Goal: Information Seeking & Learning: Find contact information

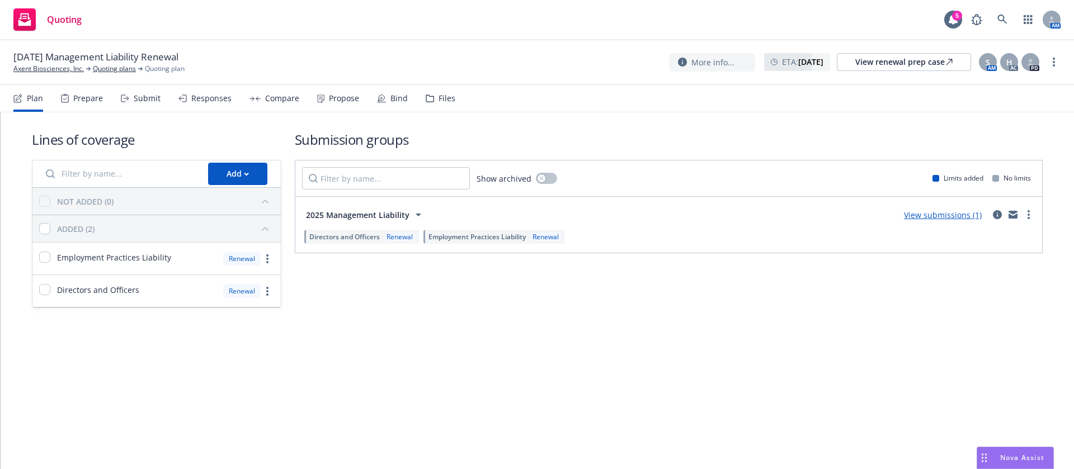
drag, startPoint x: 347, startPoint y: 96, endPoint x: 371, endPoint y: 100, distance: 24.4
click at [347, 96] on div "Propose" at bounding box center [344, 98] width 30 height 9
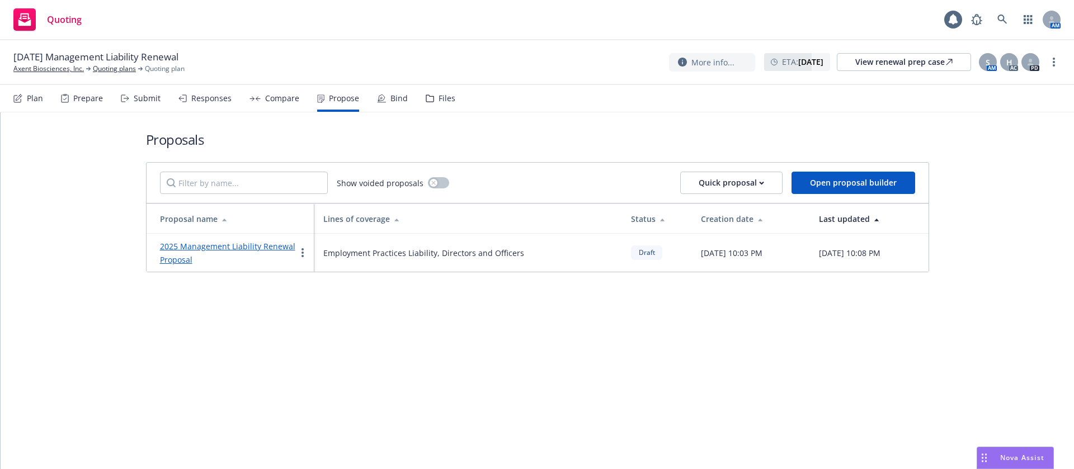
click at [281, 250] on link "2025 Management Liability Renewal Proposal" at bounding box center [227, 253] width 135 height 24
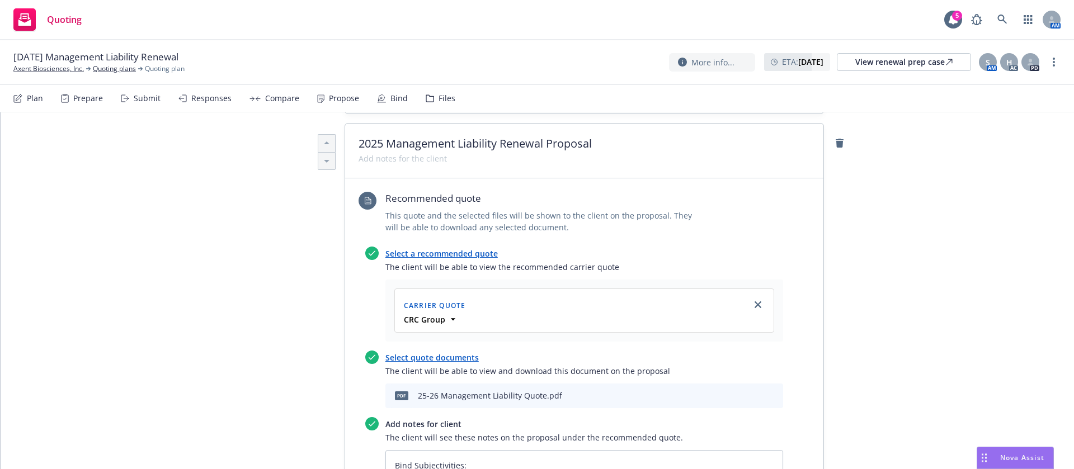
scroll to position [587, 0]
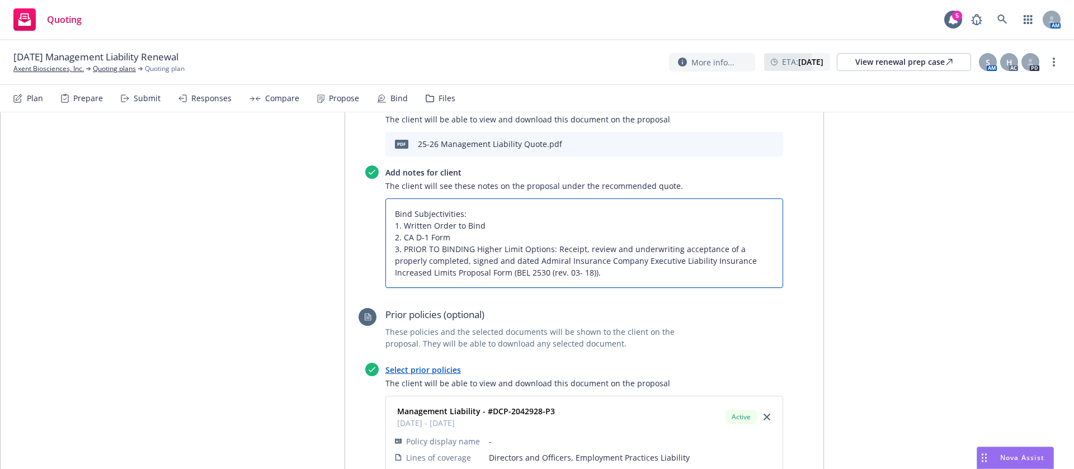
click at [547, 277] on textarea "Bind Subjectivities: 1. Written Order to Bind 2. CA D-1 Form 3. PRIOR TO BINDIN…" at bounding box center [584, 244] width 398 height 90
type textarea "x"
type textarea "Bind Subjectivities: 1. Written Order to Bind 2. CA D-1 Form 3. PRIOR TO BINDIN…"
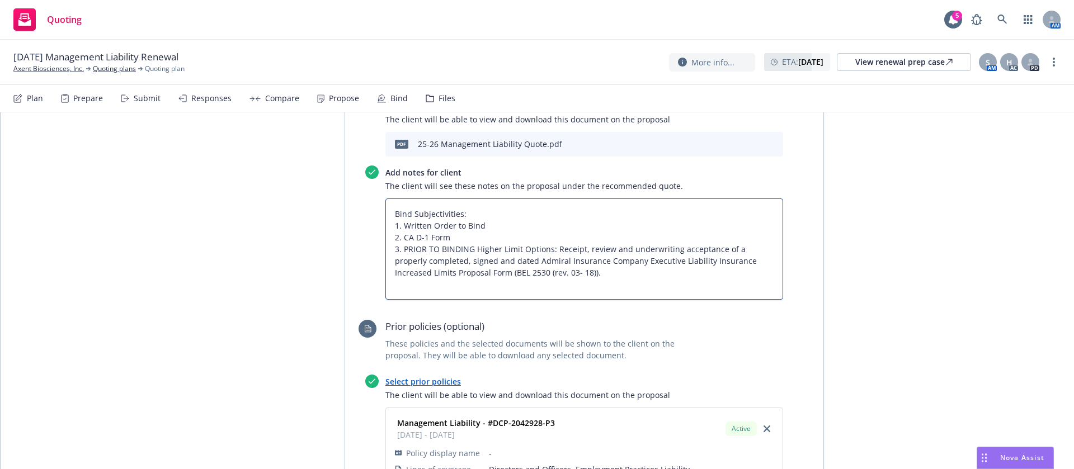
type textarea "x"
type textarea "Bind Subjectivities: 1. Written Order to Bind 2. CA D-1 Form 3. PRIOR TO BINDIN…"
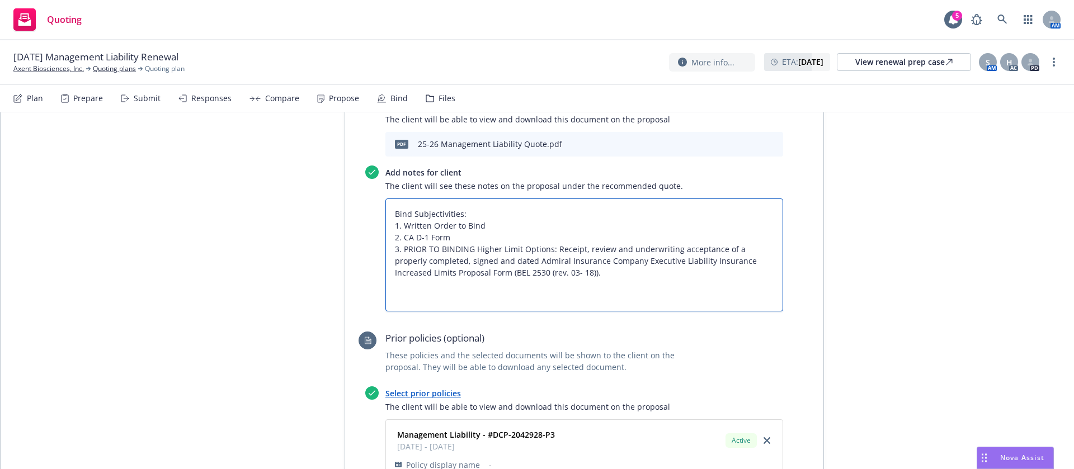
type textarea "x"
type textarea "Bind Subjectivities: 1. Written Order to Bind 2. CA D-1 Form 3. PRIOR TO BINDIN…"
type textarea "x"
type textarea "Bind Subjectivities: 1. Written Order to Bind 2. CA D-1 Form 3. PRIOR TO BINDIN…"
type textarea "x"
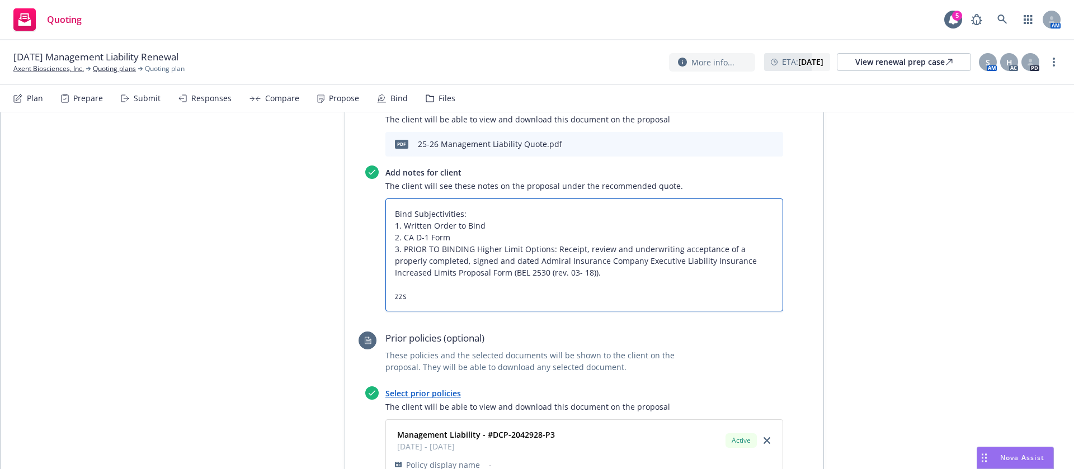
type textarea "Bind Subjectivities: 1. Written Order to Bind 2. CA D-1 Form 3. PRIOR TO BINDIN…"
type textarea "x"
type textarea "Bind Subjectivities: 1. Written Order to Bind 2. CA D-1 Form 3. PRIOR TO BINDIN…"
type textarea "x"
type textarea "Bind Subjectivities: 1. Written Order to Bind 2. CA D-1 Form 3. PRIOR TO BINDIN…"
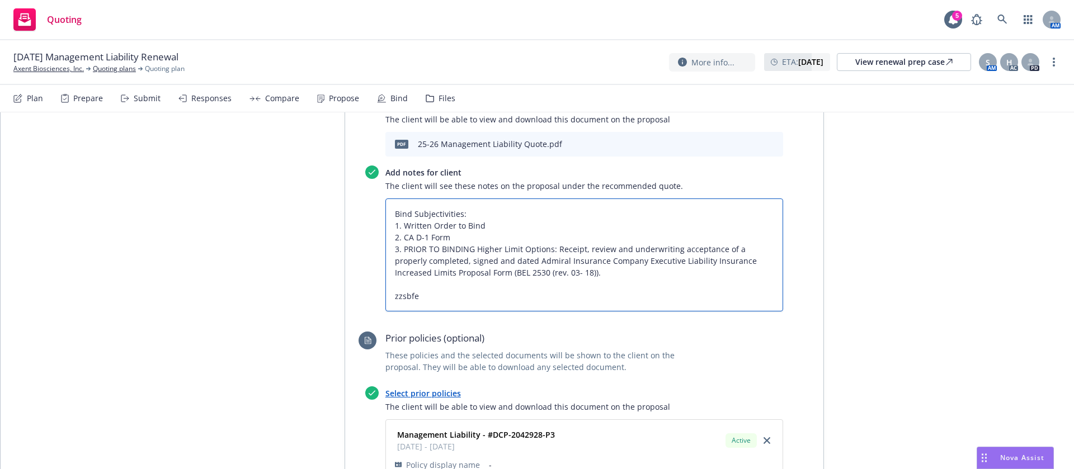
type textarea "x"
type textarea "Bind Subjectivities: 1. Written Order to Bind 2. CA D-1 Form 3. PRIOR TO BINDIN…"
type textarea "x"
type textarea "Bind Subjectivities: 1. Written Order to Bind 2. CA D-1 Form 3. PRIOR TO BINDIN…"
paste textarea "All taxes and fees are estimated, subject to change upon binding, and fully ear…"
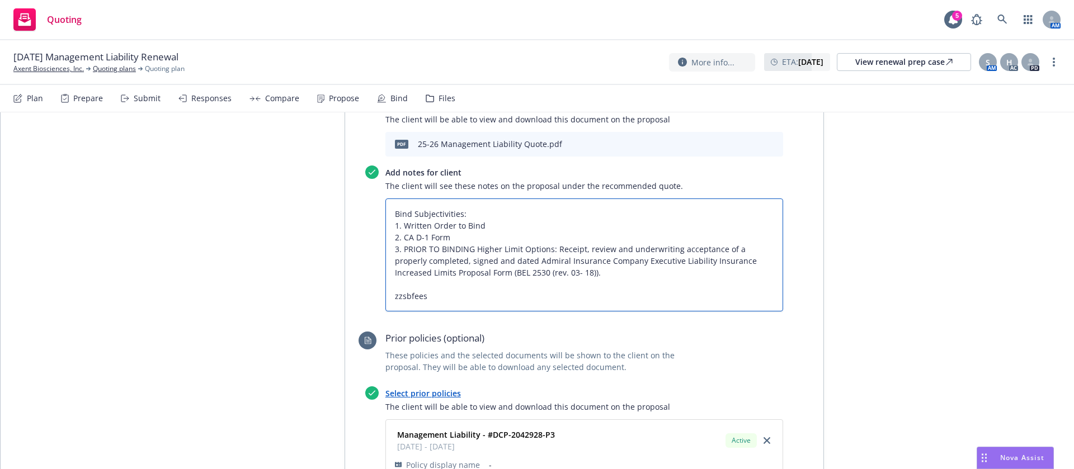
type textarea "x"
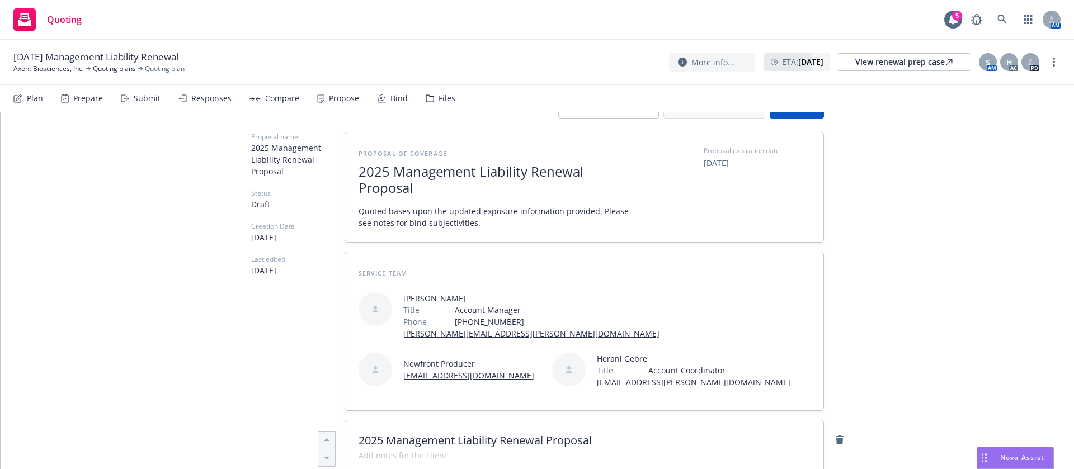
scroll to position [0, 0]
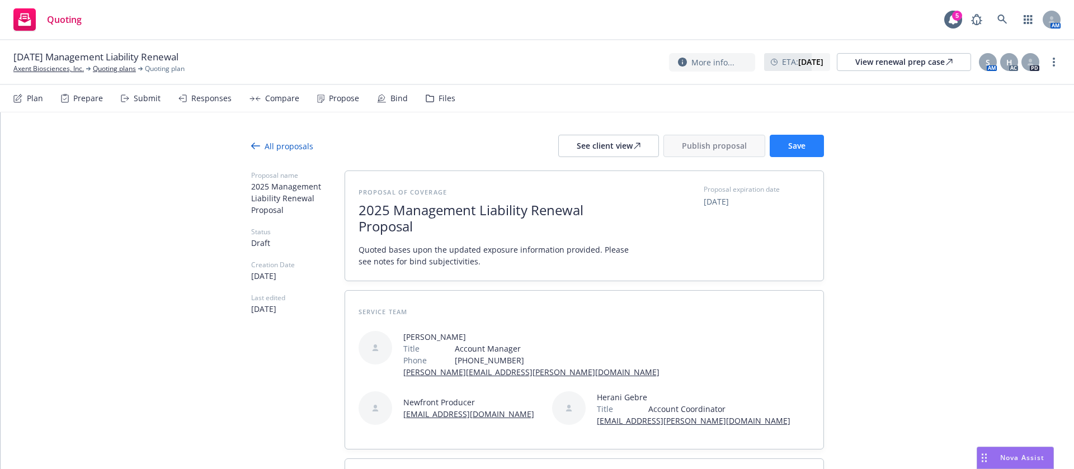
type textarea "Bind Subjectivities: 1. Written Order to Bind 2. CA D-1 Form 3. PRIOR TO BINDIN…"
drag, startPoint x: 797, startPoint y: 154, endPoint x: 774, endPoint y: 150, distance: 23.7
click at [795, 154] on button "Save" at bounding box center [797, 146] width 54 height 22
click at [616, 149] on div "See client view" at bounding box center [609, 145] width 64 height 21
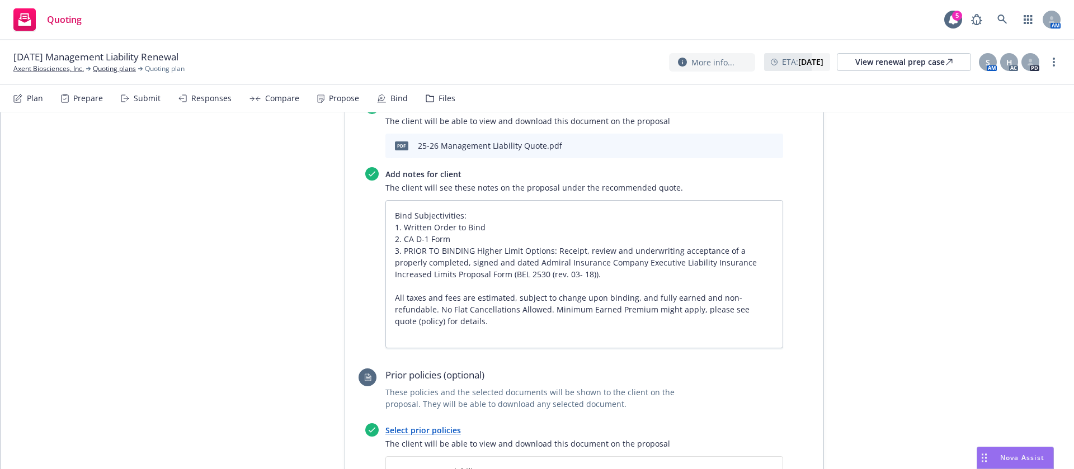
scroll to position [587, 0]
drag, startPoint x: 769, startPoint y: 249, endPoint x: 397, endPoint y: 251, distance: 372.0
click at [397, 251] on textarea "Bind Subjectivities: 1. Written Order to Bind 2. CA D-1 Form 3. PRIOR TO BINDIN…" at bounding box center [584, 273] width 398 height 148
type textarea "x"
type textarea "Bind Subjectivities: 1. Written Order to Bind 2. CA D-1 Form 3. completed, sign…"
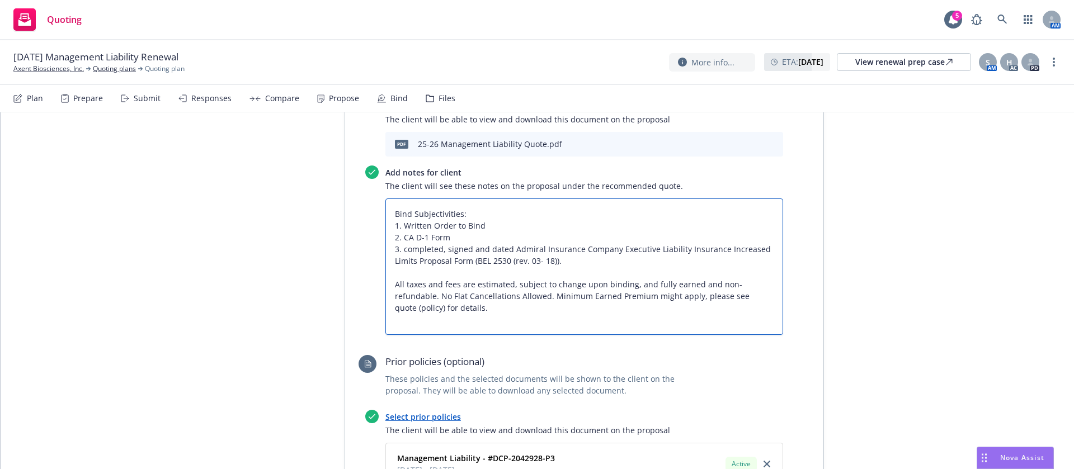
type textarea "x"
type textarea "Bind Subjectivities: 1. Written Order to Bind 2. CA D-1 Form 3. ompleted, signe…"
type textarea "x"
click at [673, 294] on textarea "Bind Subjectivities: 1. Written Order to Bind 2. CA D-1 Form 3. Completed, sign…" at bounding box center [584, 267] width 398 height 136
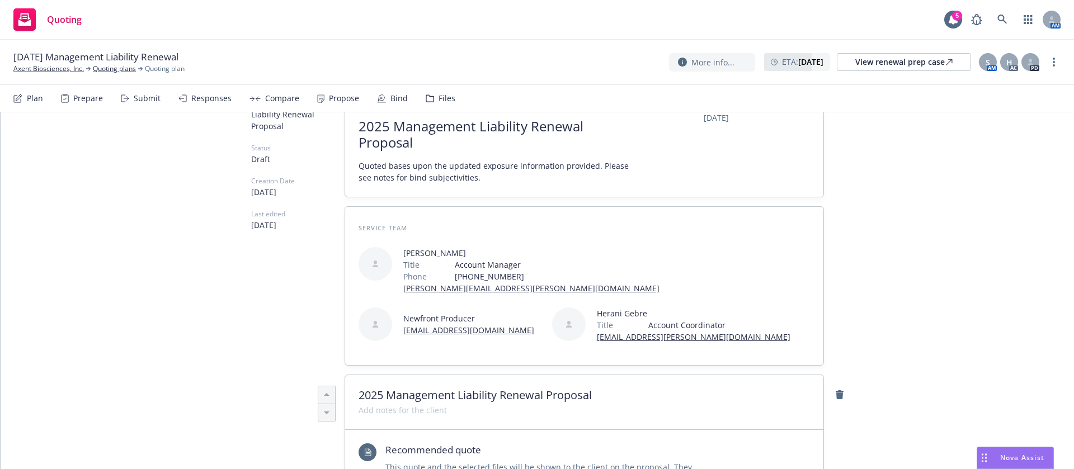
scroll to position [0, 0]
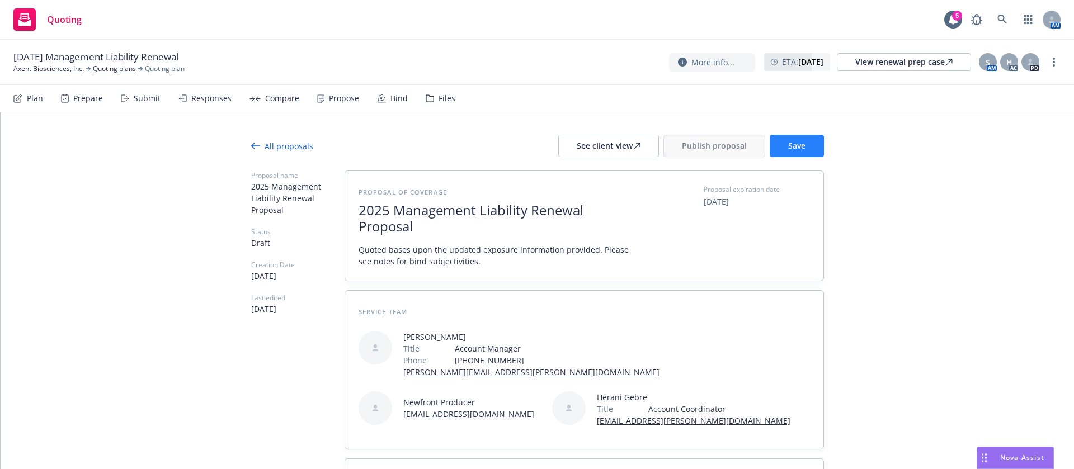
type textarea "Bind Subjectivities: 1. Written Order to Bind 2. CA D-1 Form 3. Completed, sign…"
drag, startPoint x: 796, startPoint y: 145, endPoint x: 795, endPoint y: 107, distance: 38.0
click at [795, 144] on span "Save" at bounding box center [796, 145] width 17 height 11
drag, startPoint x: 7, startPoint y: 65, endPoint x: 84, endPoint y: 68, distance: 77.8
click at [84, 68] on div "09/06/25 Management Liability Renewal Axent Biosciences, Inc. Quoting plans Quo…" at bounding box center [537, 62] width 1074 height 45
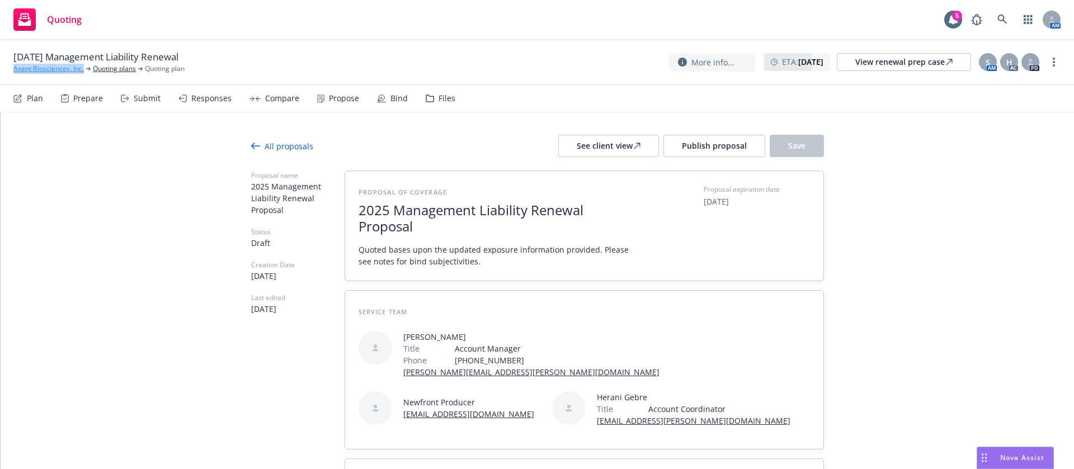
copy link "Axent Biosciences, Inc."
click at [439, 101] on div "Files" at bounding box center [447, 98] width 17 height 9
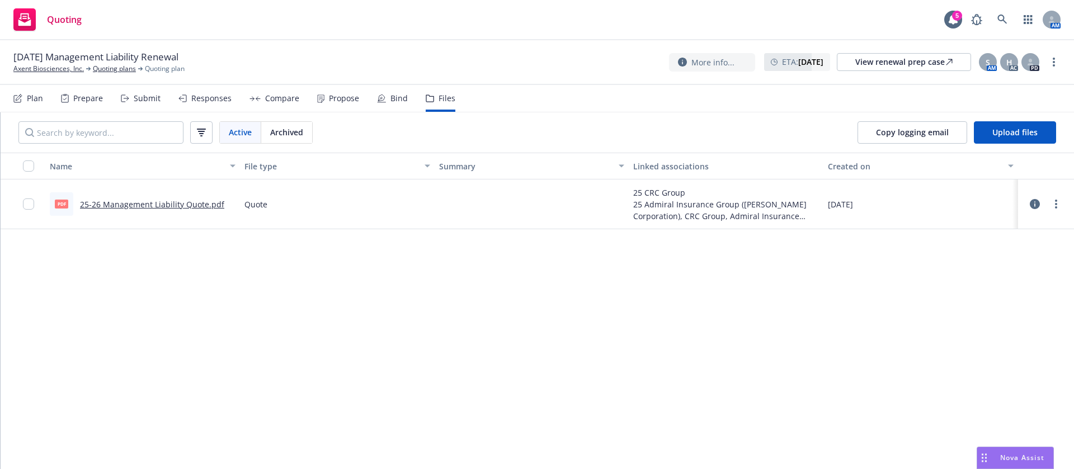
click at [150, 94] on div "Submit" at bounding box center [147, 98] width 27 height 9
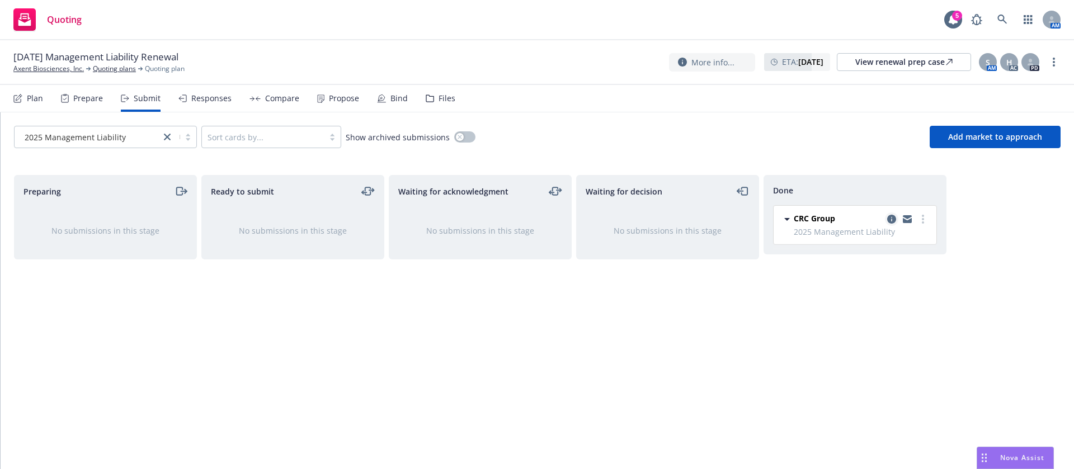
click at [890, 218] on icon "copy logging email" at bounding box center [891, 219] width 9 height 9
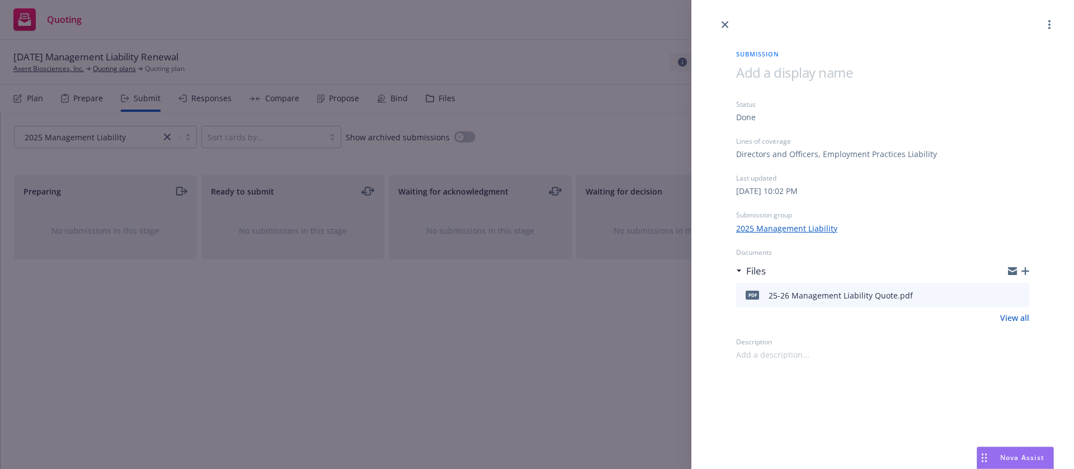
click at [1028, 270] on icon "button" at bounding box center [1025, 271] width 8 height 8
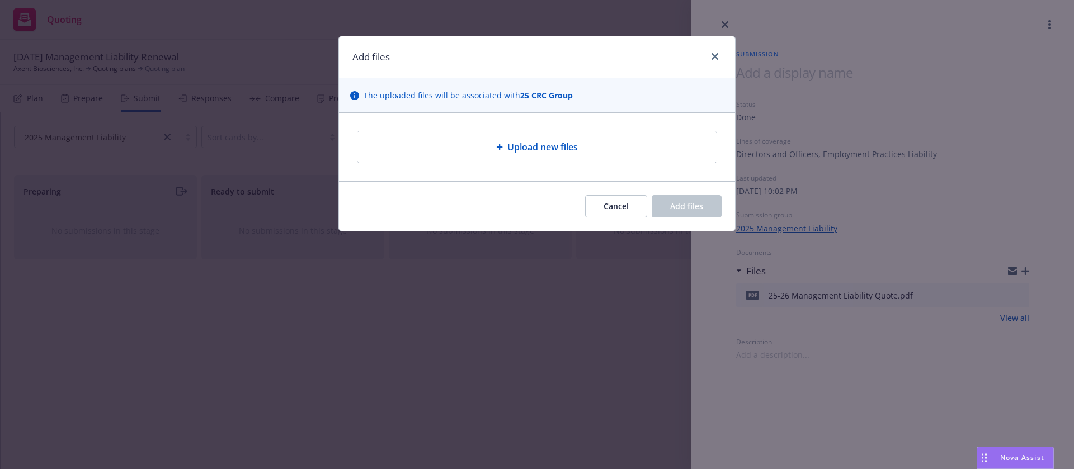
click at [555, 143] on span "Upload new files" at bounding box center [542, 146] width 70 height 13
type textarea "x"
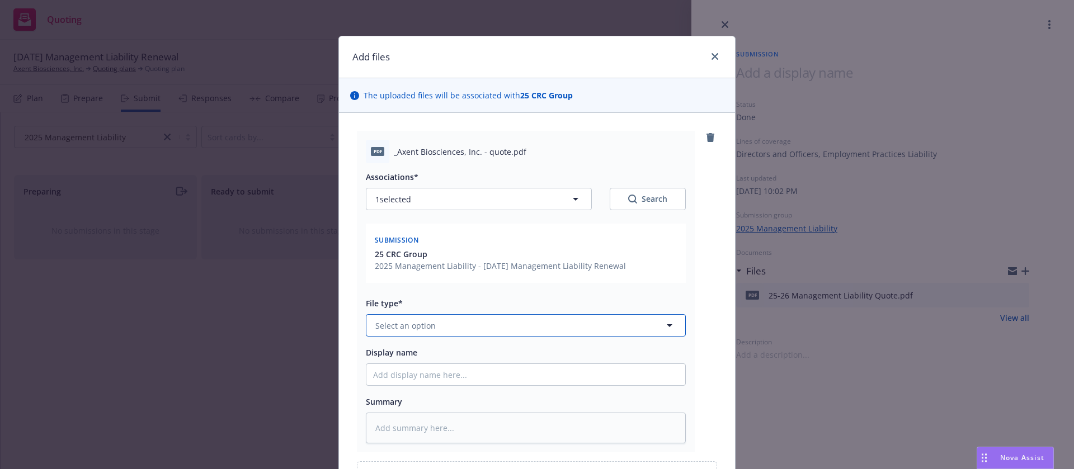
click at [481, 329] on button "Select an option" at bounding box center [526, 325] width 320 height 22
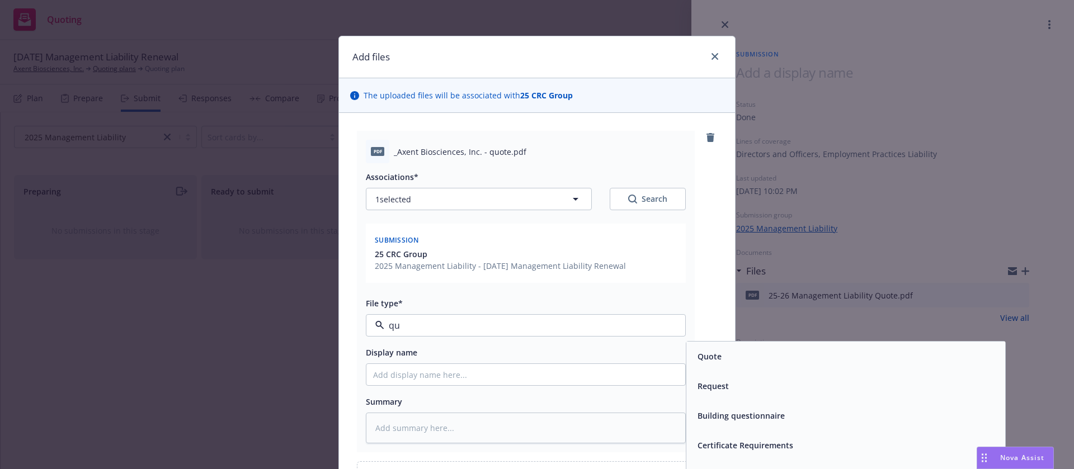
type input "quo"
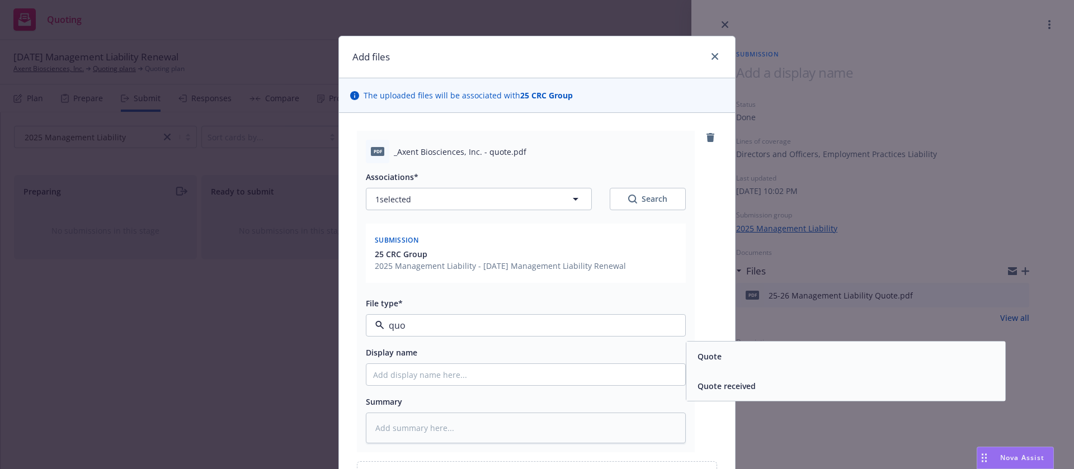
click at [732, 351] on div "Quote" at bounding box center [845, 356] width 305 height 16
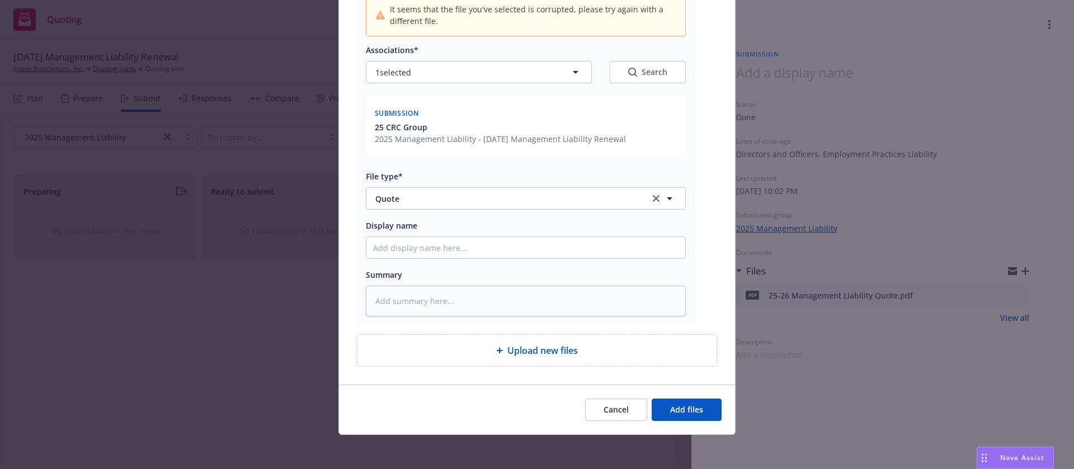
scroll to position [178, 0]
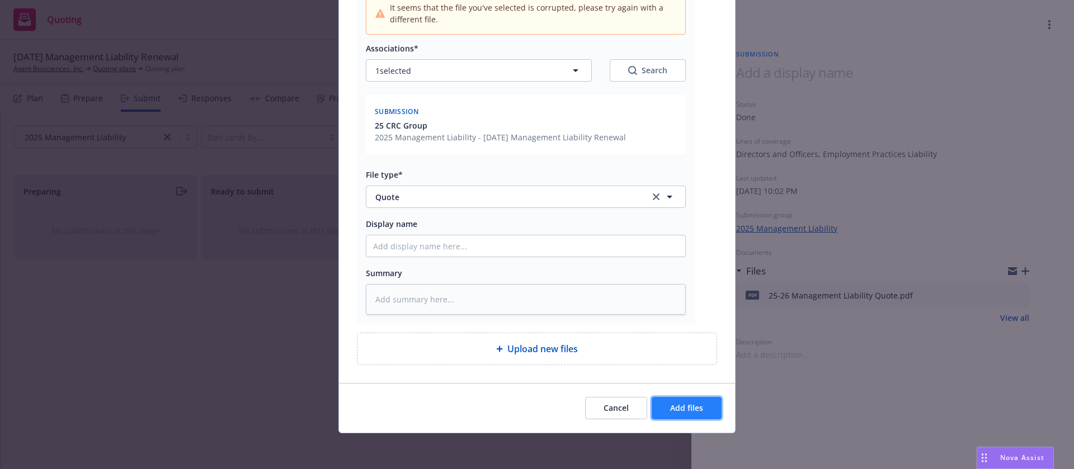
click at [673, 415] on button "Add files" at bounding box center [687, 408] width 70 height 22
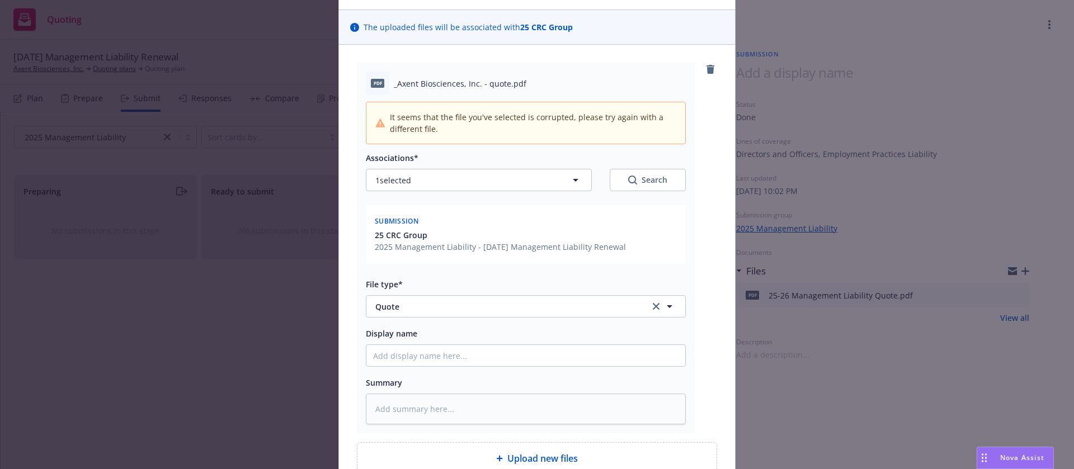
scroll to position [84, 0]
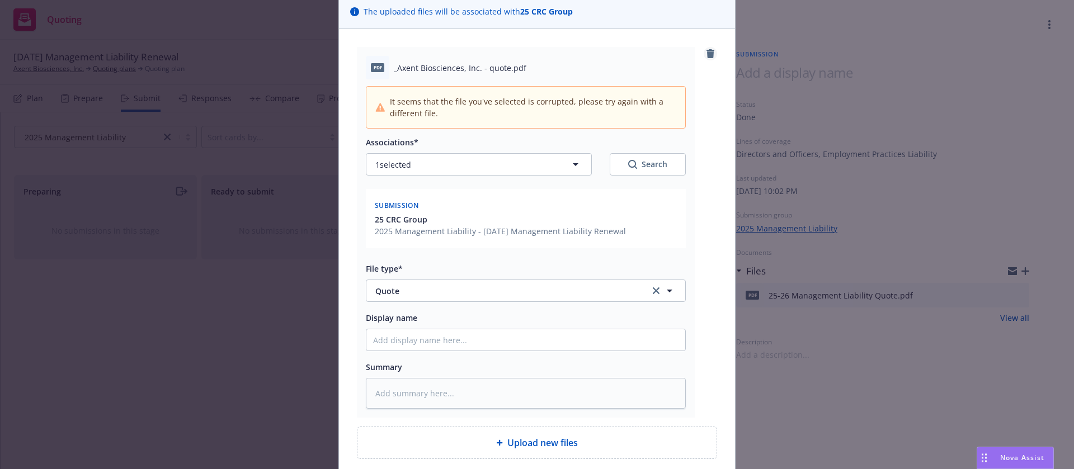
click at [706, 55] on icon "remove" at bounding box center [710, 53] width 8 height 9
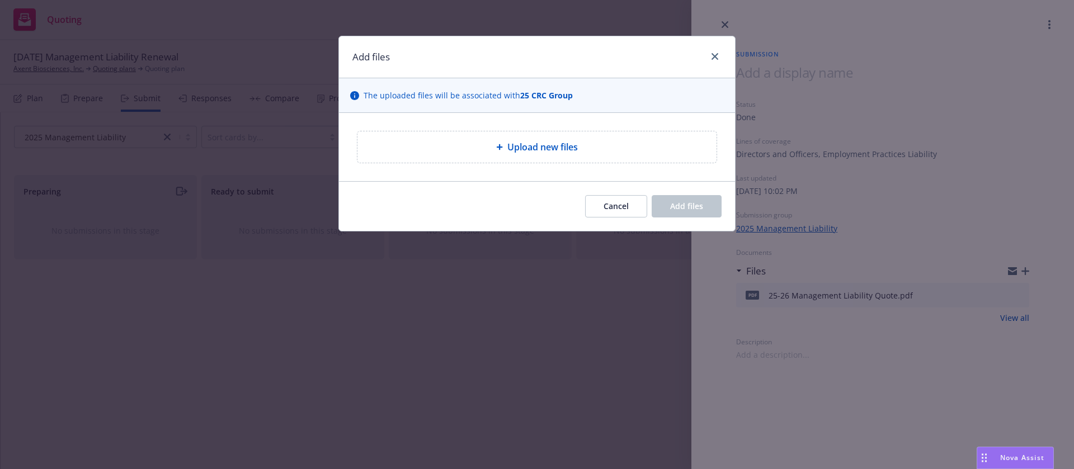
scroll to position [0, 0]
click at [531, 145] on span "Upload new files" at bounding box center [542, 146] width 70 height 13
type textarea "x"
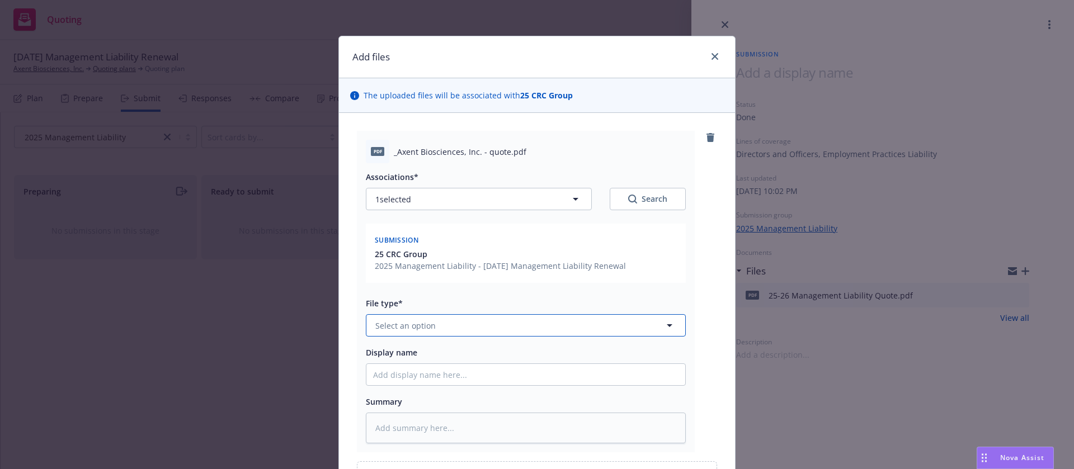
click at [523, 328] on button "Select an option" at bounding box center [526, 325] width 320 height 22
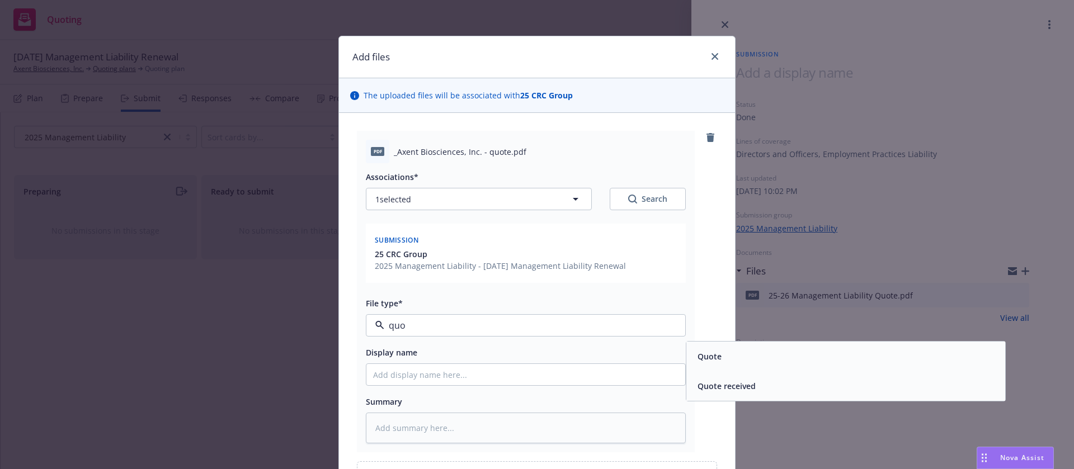
type input "quot"
drag, startPoint x: 774, startPoint y: 357, endPoint x: 713, endPoint y: 318, distance: 72.2
click at [774, 356] on div "Quote" at bounding box center [845, 356] width 305 height 16
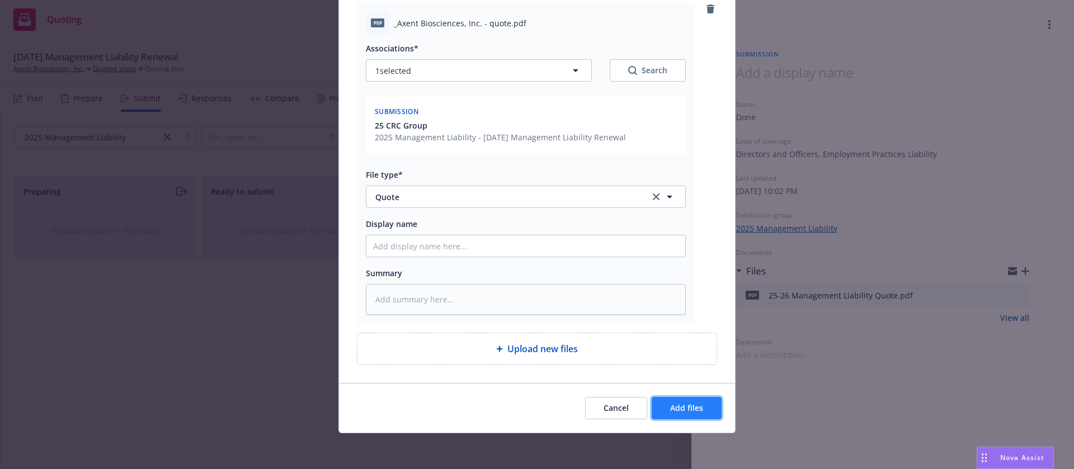
click at [684, 412] on span "Add files" at bounding box center [686, 408] width 33 height 11
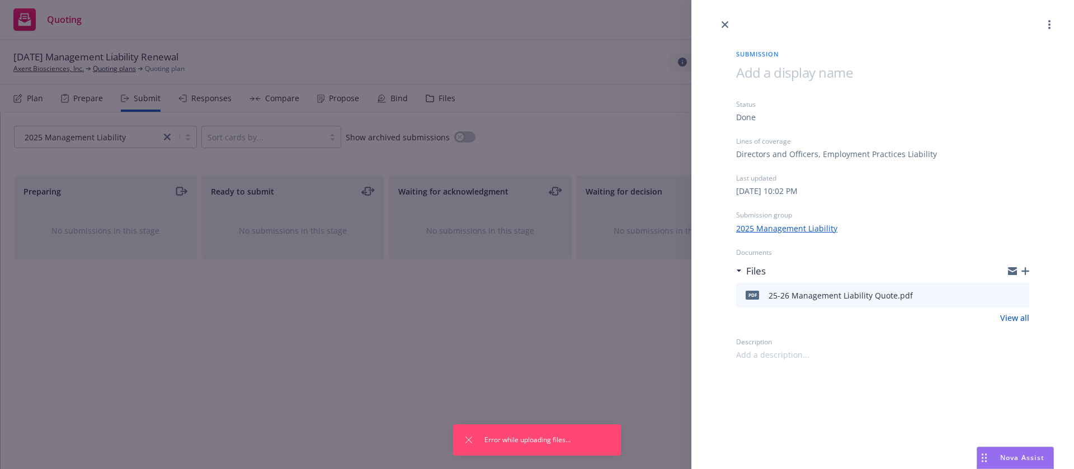
click at [620, 361] on div "Submission Status Done Lines of coverage Directors and Officers, Employment Pra…" at bounding box center [537, 234] width 1074 height 469
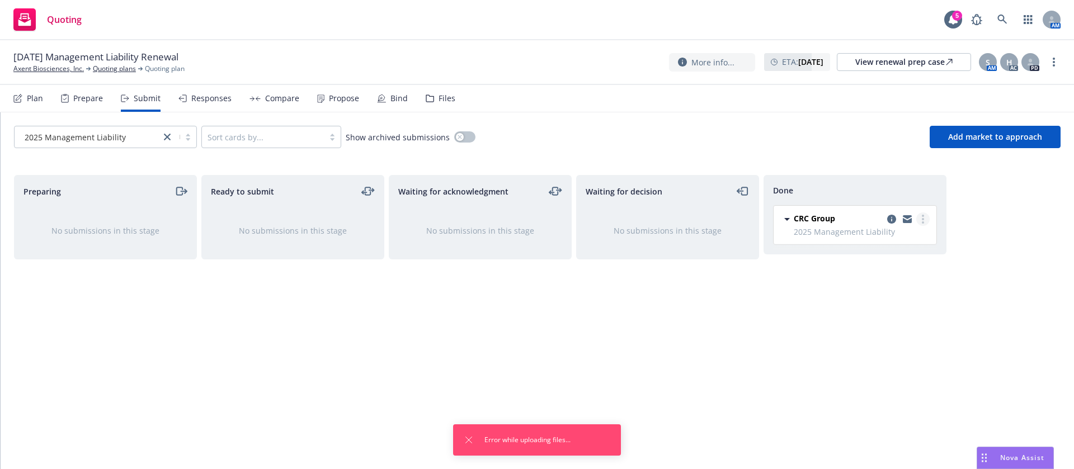
click at [926, 216] on link "more" at bounding box center [922, 219] width 13 height 13
click at [893, 219] on icon "copy logging email" at bounding box center [891, 219] width 9 height 9
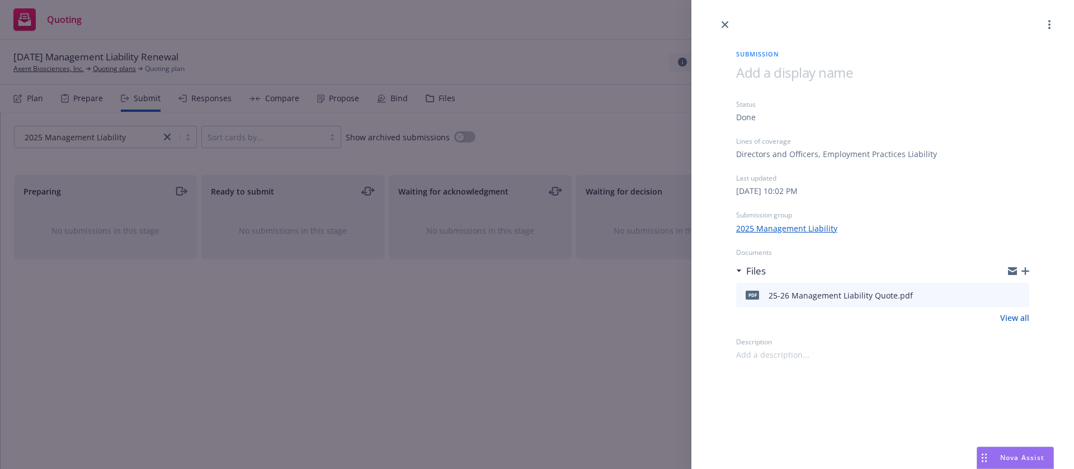
click at [1029, 273] on div "Submission Status Done Lines of coverage Directors and Officers, Employment Pra…" at bounding box center [882, 195] width 329 height 329
click at [1026, 271] on icon "button" at bounding box center [1025, 271] width 8 height 8
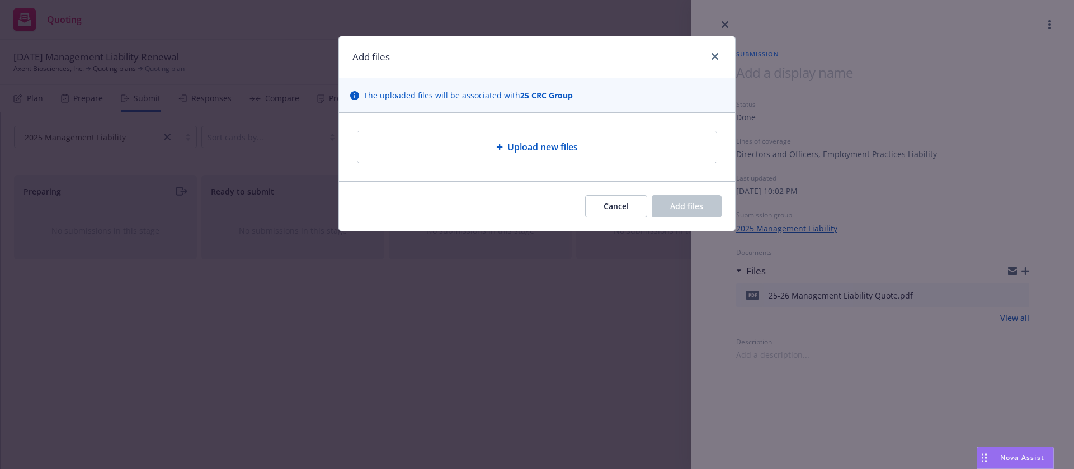
click at [440, 134] on div "Upload new files" at bounding box center [536, 146] width 359 height 31
type textarea "x"
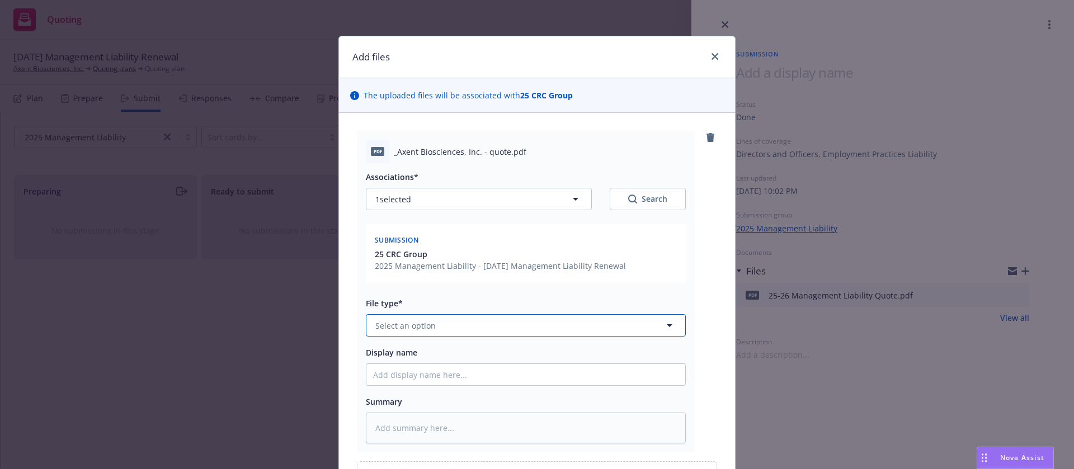
click at [455, 321] on button "Select an option" at bounding box center [526, 325] width 320 height 22
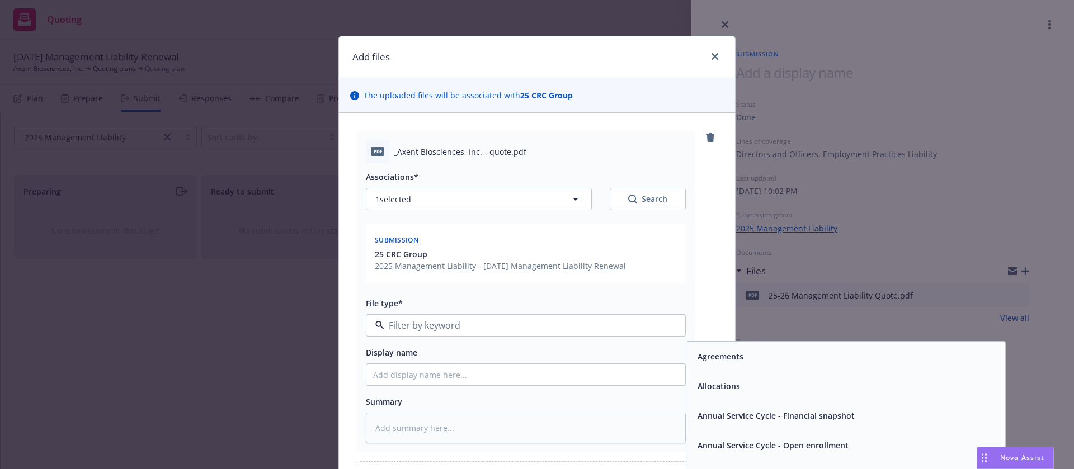
type input "q"
click at [719, 346] on div "Quote" at bounding box center [845, 357] width 319 height 30
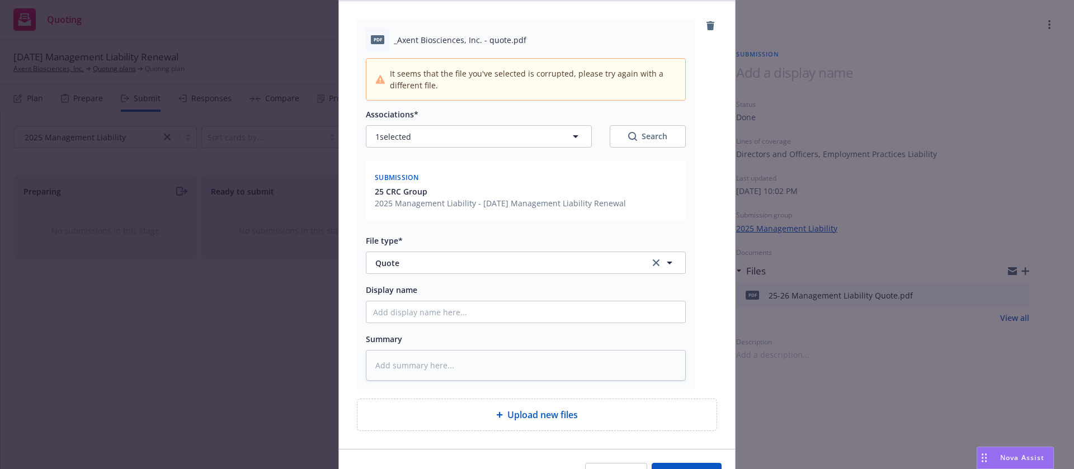
scroll to position [168, 0]
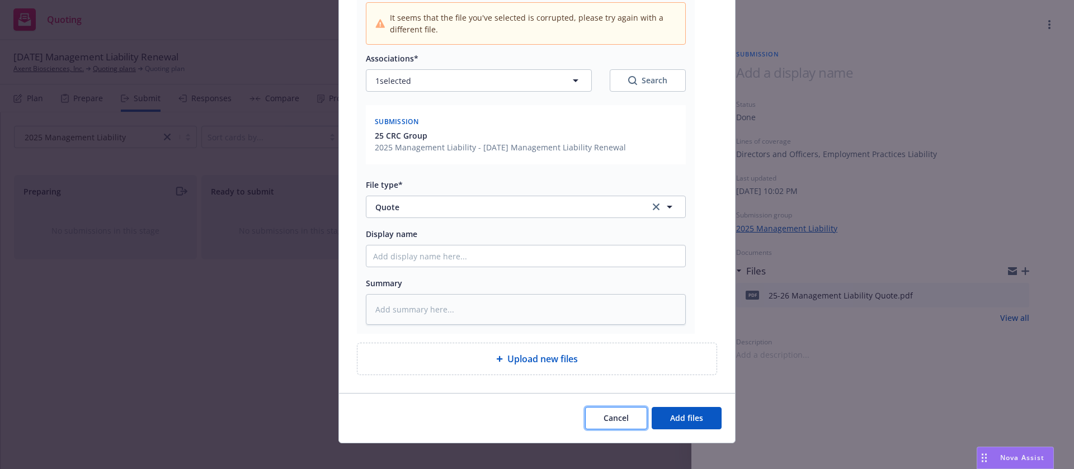
click at [610, 417] on span "Cancel" at bounding box center [616, 418] width 25 height 11
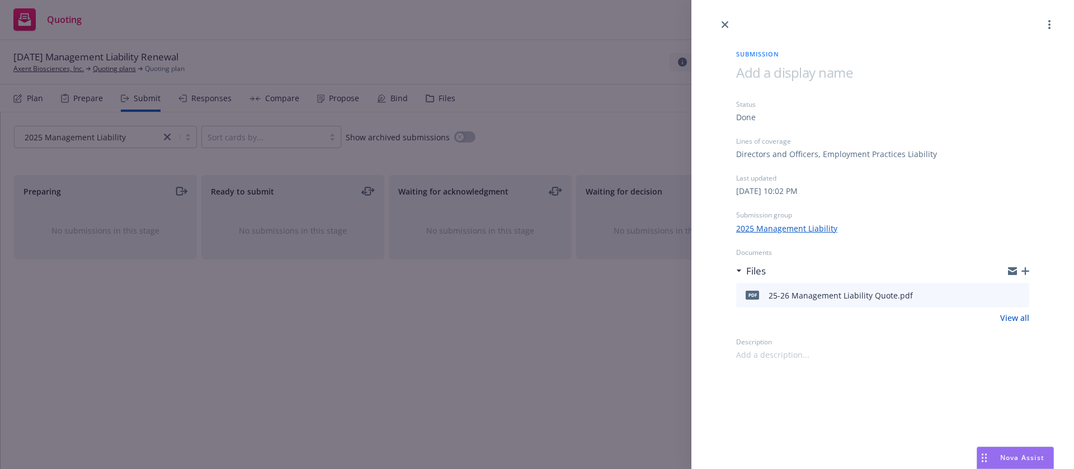
drag, startPoint x: 627, startPoint y: 281, endPoint x: 640, endPoint y: 253, distance: 30.8
click at [627, 282] on div "Submission Status Done Lines of coverage Directors and Officers, Employment Pra…" at bounding box center [537, 234] width 1074 height 469
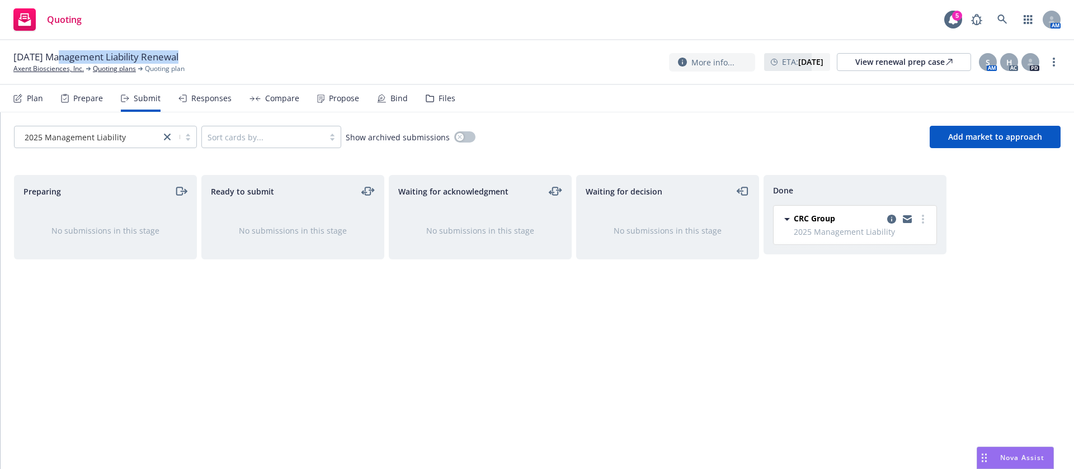
drag, startPoint x: 196, startPoint y: 58, endPoint x: 58, endPoint y: 59, distance: 138.2
click at [58, 59] on div "09/06/25 Management Liability Renewal" at bounding box center [100, 56] width 174 height 13
click at [31, 56] on span "09/06/25 Management Liability Renewal" at bounding box center [95, 56] width 165 height 13
drag, startPoint x: 2, startPoint y: 71, endPoint x: 85, endPoint y: 73, distance: 82.8
click at [85, 73] on div "09/06/25 Management Liability Renewal Axent Biosciences, Inc. Quoting plans Quo…" at bounding box center [537, 62] width 1074 height 45
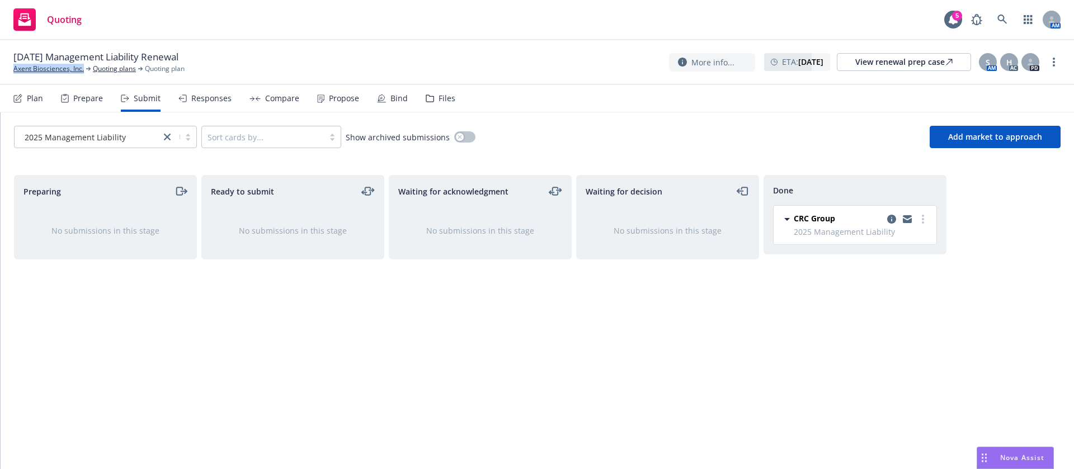
copy link "Axent Biosciences, Inc."
drag, startPoint x: 59, startPoint y: 57, endPoint x: 72, endPoint y: 56, distance: 12.4
click at [72, 56] on span "09/06/25 Management Liability Renewal" at bounding box center [95, 56] width 165 height 13
click at [114, 54] on span "09/06/25 Management Liability Renewal" at bounding box center [95, 56] width 165 height 13
drag, startPoint x: 114, startPoint y: 54, endPoint x: 76, endPoint y: 57, distance: 38.1
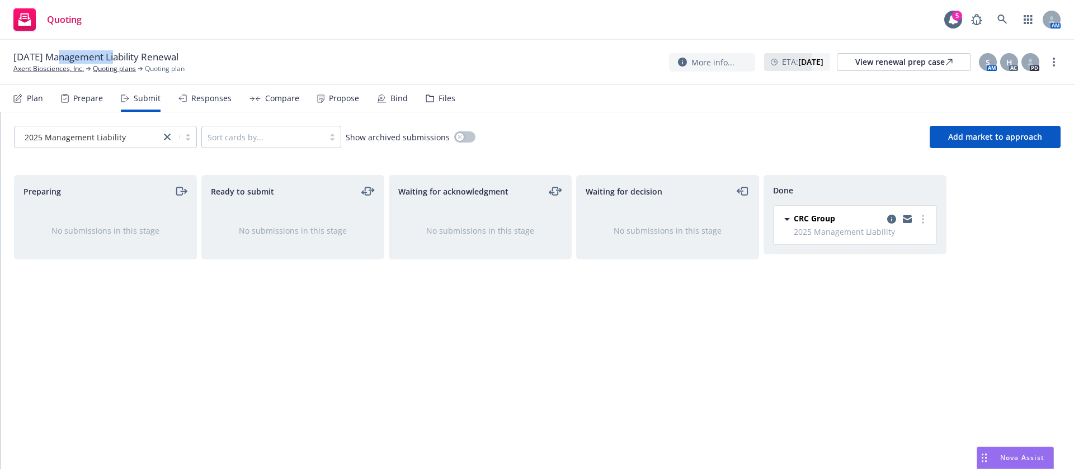
click at [76, 57] on span "09/06/25 Management Liability Renewal" at bounding box center [95, 56] width 165 height 13
copy span "Management"
click at [348, 102] on div "Propose" at bounding box center [344, 98] width 30 height 9
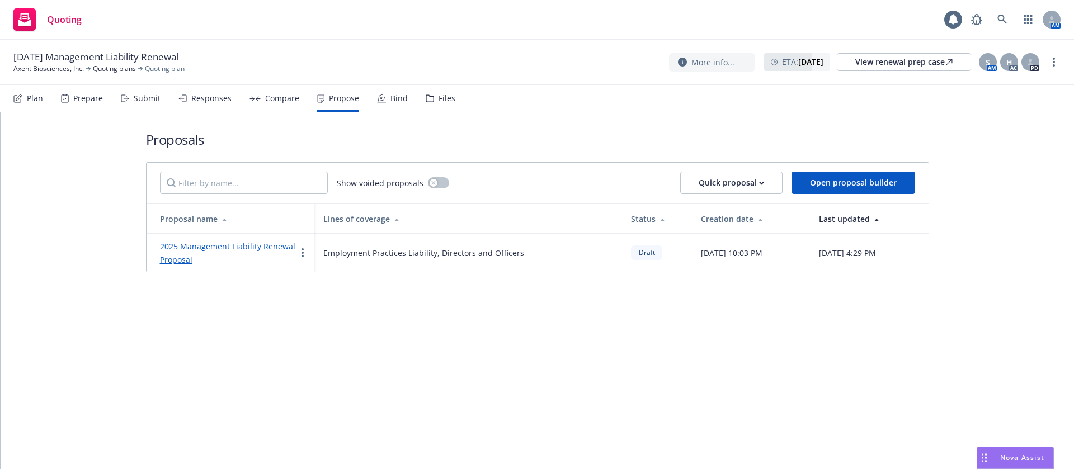
click at [252, 247] on link "2025 Management Liability Renewal Proposal" at bounding box center [227, 253] width 135 height 24
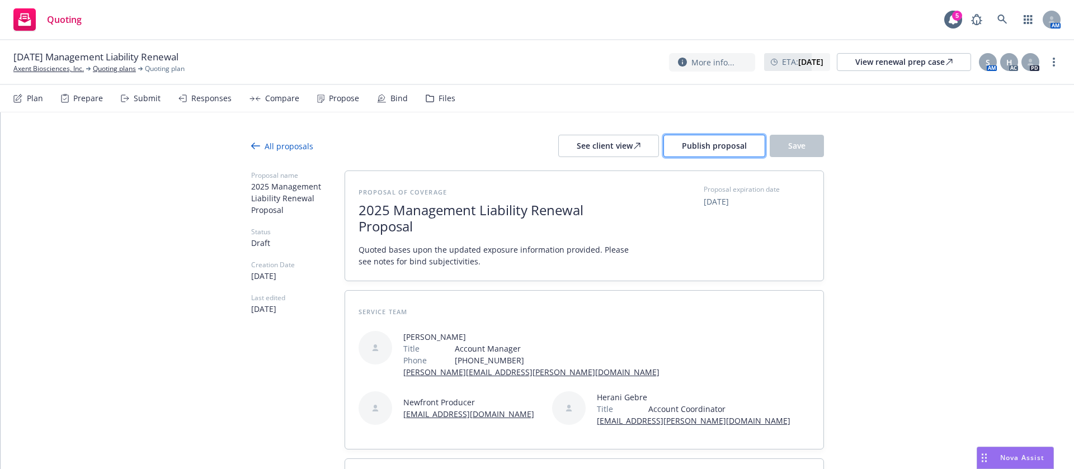
click at [724, 147] on span "Publish proposal" at bounding box center [714, 145] width 65 height 11
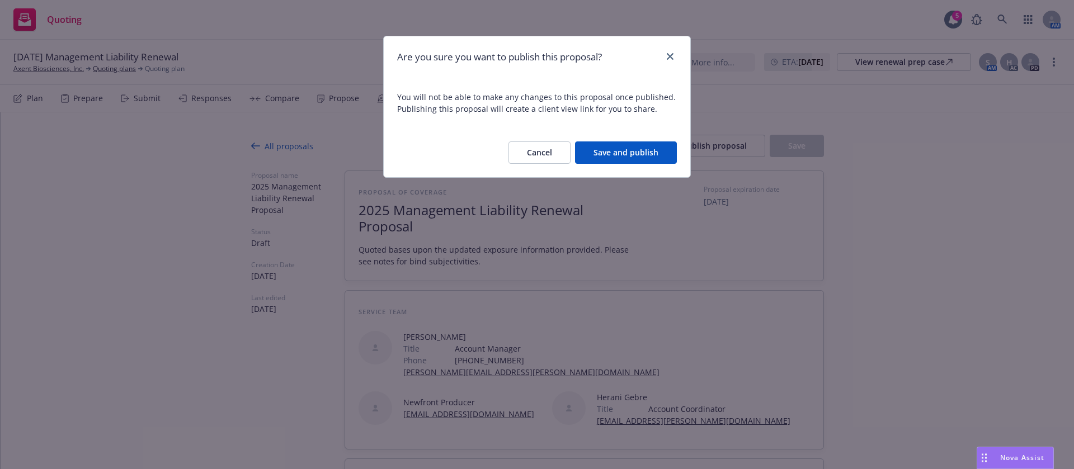
click at [644, 143] on button "Save and publish" at bounding box center [626, 153] width 102 height 22
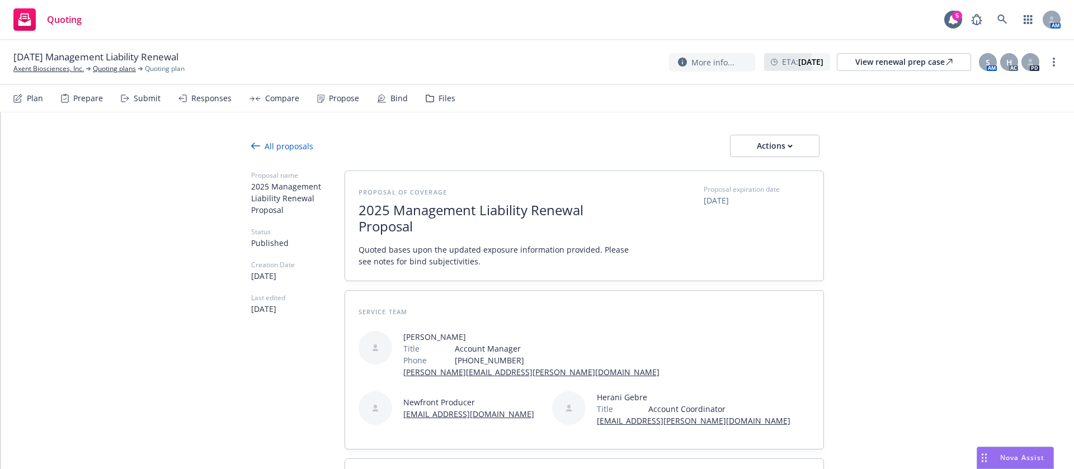
type textarea "x"
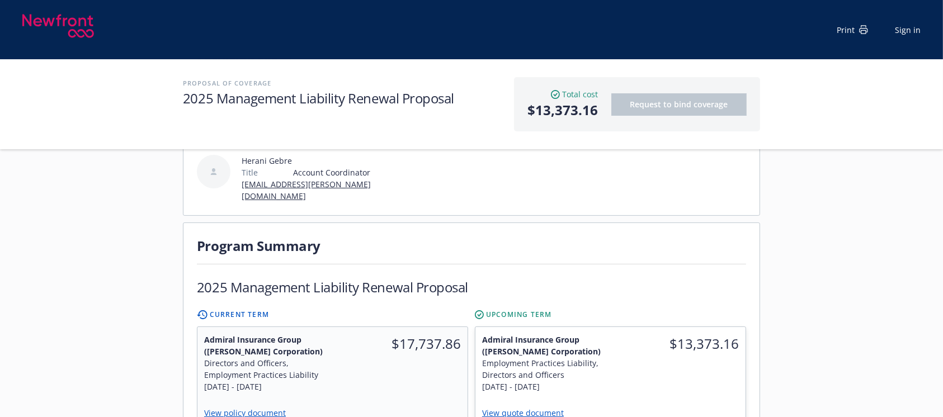
scroll to position [373, 0]
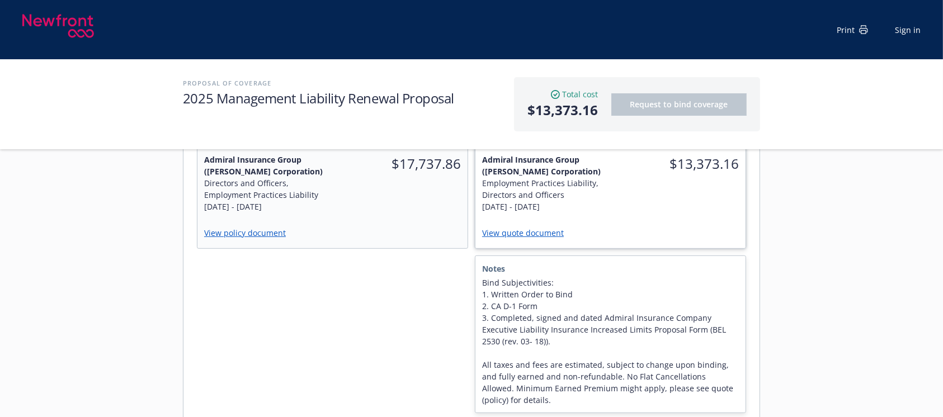
click at [531, 228] on link "View quote document" at bounding box center [527, 233] width 91 height 11
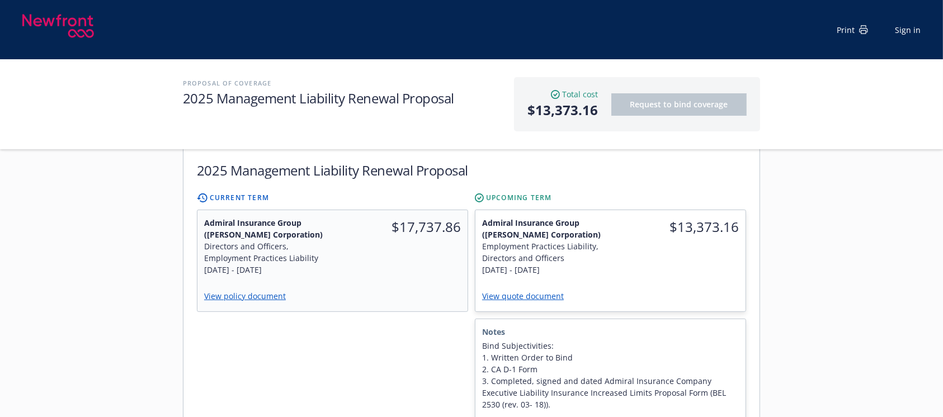
scroll to position [224, 0]
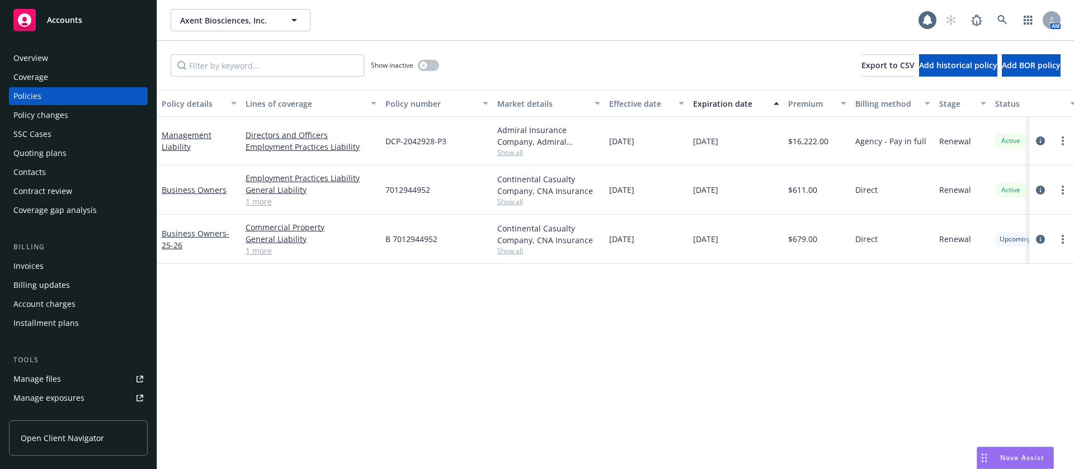
click at [50, 173] on div "Contacts" at bounding box center [78, 172] width 130 height 18
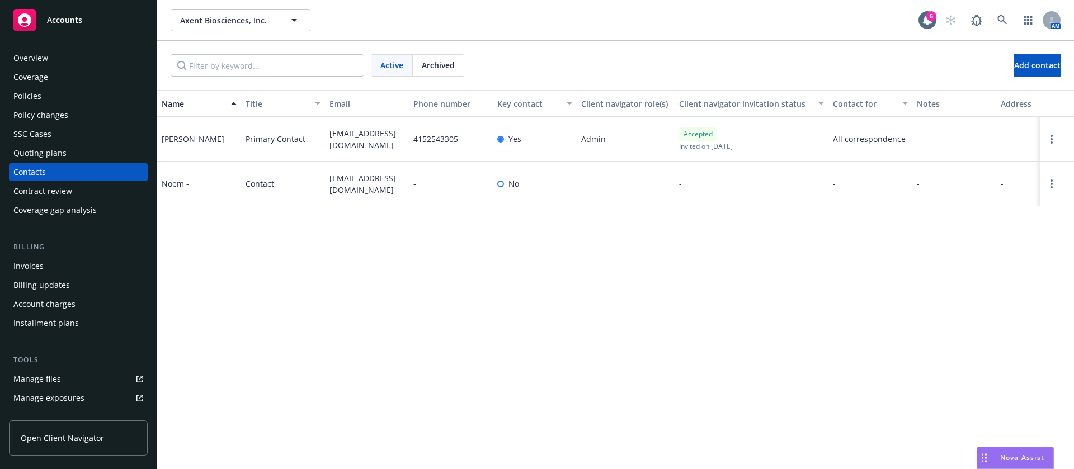
click at [358, 120] on div "dsouthern@axentbio.com" at bounding box center [367, 139] width 84 height 45
click at [367, 131] on span "dsouthern@axentbio.com" at bounding box center [366, 139] width 75 height 23
copy span "dsouthern@axentbio.com"
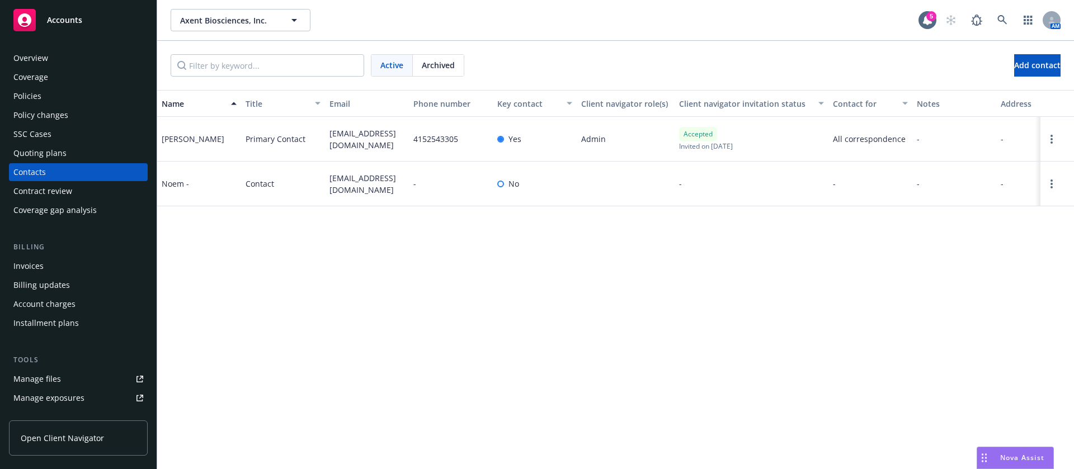
click at [357, 185] on span "wnoiwangklang@axentbiosciences.com" at bounding box center [366, 183] width 75 height 23
click at [359, 184] on span "wnoiwangklang@axentbiosciences.com" at bounding box center [366, 183] width 75 height 23
copy span "wnoiwangklang@axentbiosciences.com"
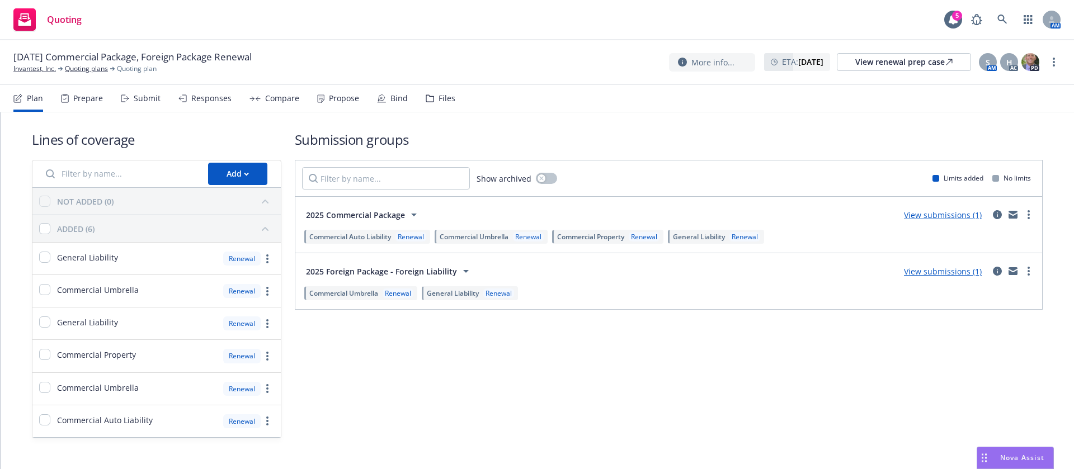
click at [333, 99] on div "Propose" at bounding box center [344, 98] width 30 height 9
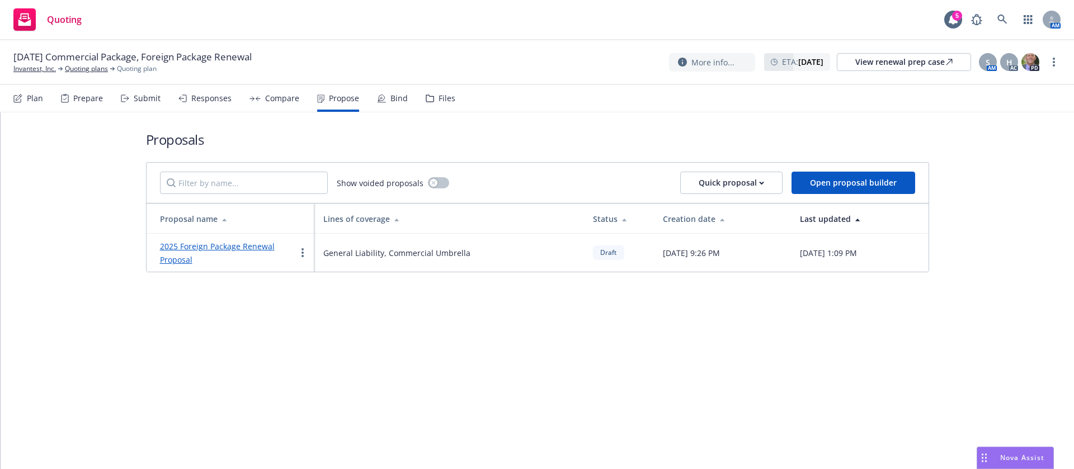
click at [234, 241] on link "2025 Foreign Package Renewal Proposal" at bounding box center [217, 253] width 115 height 24
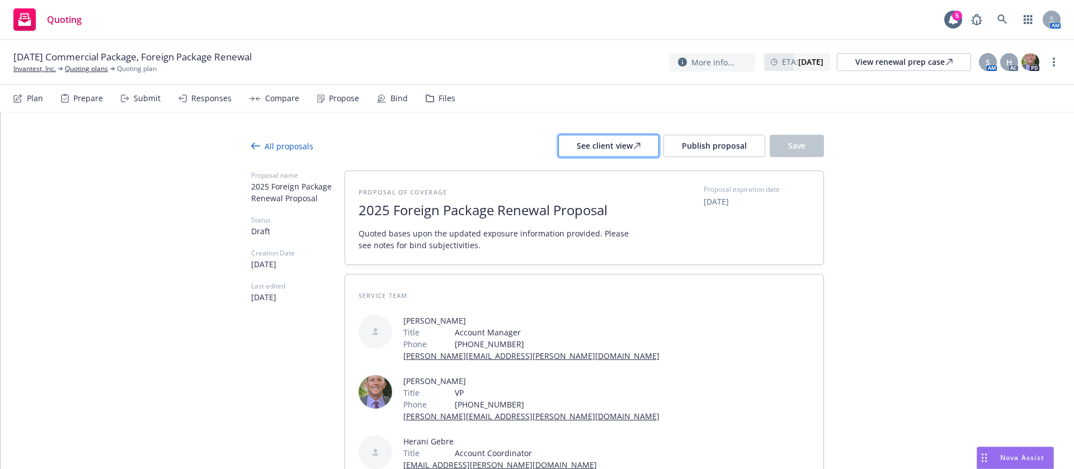
click at [597, 148] on div "See client view" at bounding box center [609, 145] width 64 height 21
drag, startPoint x: 412, startPoint y: 208, endPoint x: 485, endPoint y: 216, distance: 73.8
click at [485, 216] on span "2025 Foreign Package Renewal Proposal" at bounding box center [496, 210] width 274 height 16
copy span "Foreign Package"
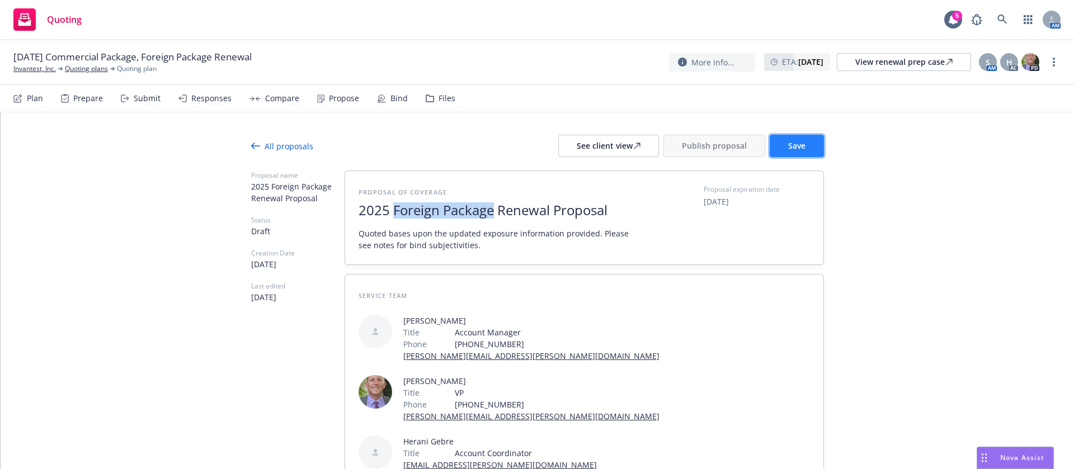
click at [788, 144] on span "Save" at bounding box center [796, 145] width 17 height 11
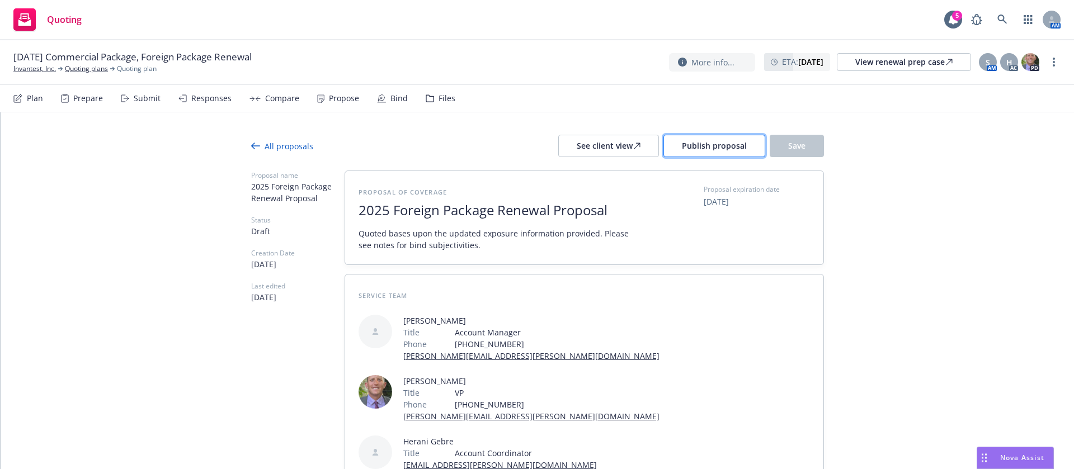
click at [732, 154] on button "Publish proposal" at bounding box center [714, 146] width 102 height 22
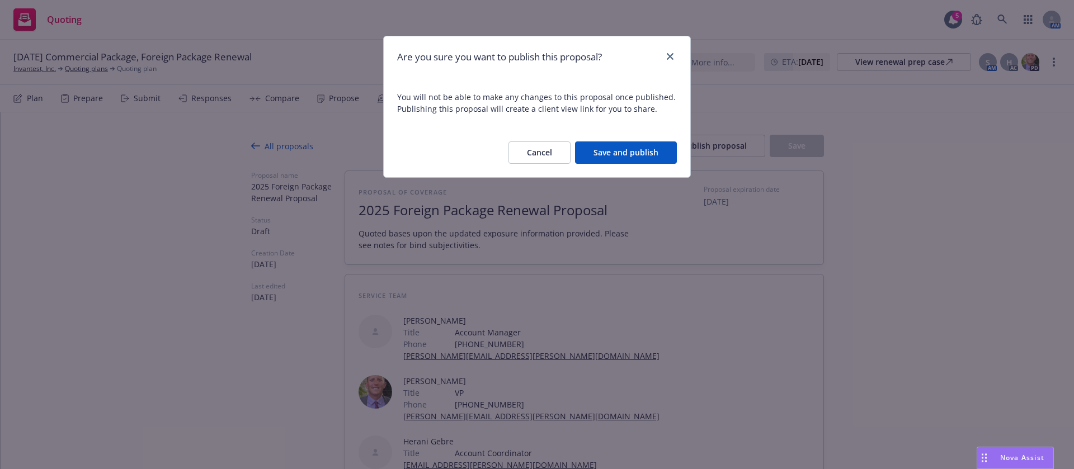
click at [644, 149] on button "Save and publish" at bounding box center [626, 153] width 102 height 22
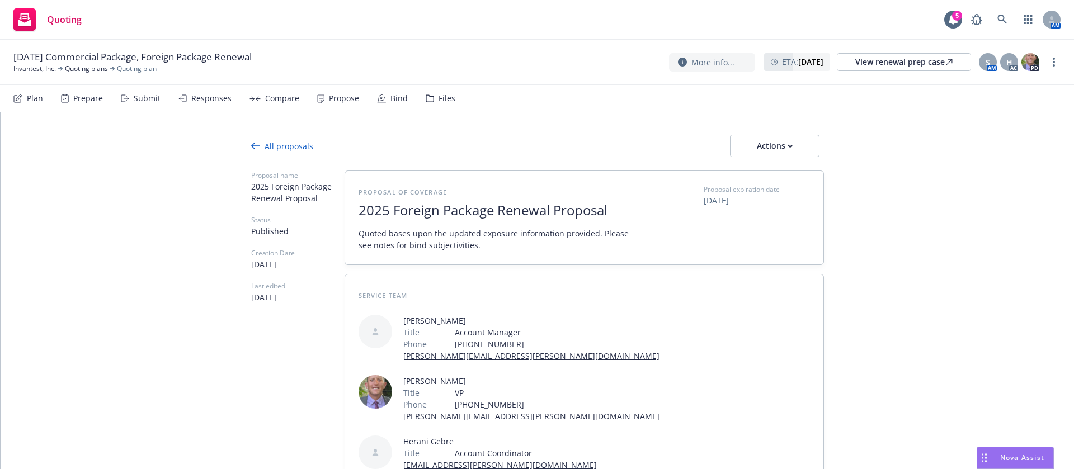
drag, startPoint x: 799, startPoint y: 143, endPoint x: 804, endPoint y: 152, distance: 9.5
click at [799, 144] on button "Actions" at bounding box center [775, 146] width 90 height 22
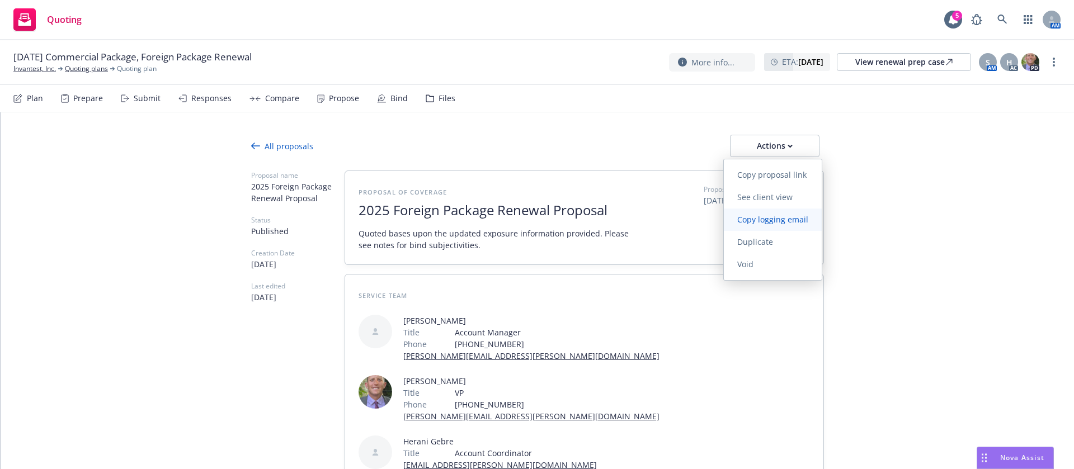
drag, startPoint x: 795, startPoint y: 221, endPoint x: 770, endPoint y: 209, distance: 28.0
click at [793, 220] on span "Copy logging email" at bounding box center [773, 219] width 98 height 11
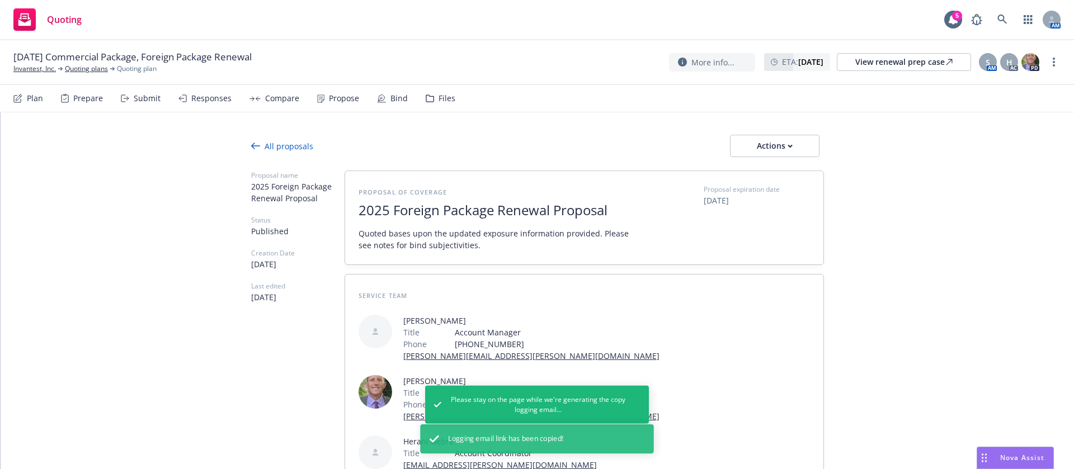
type textarea "x"
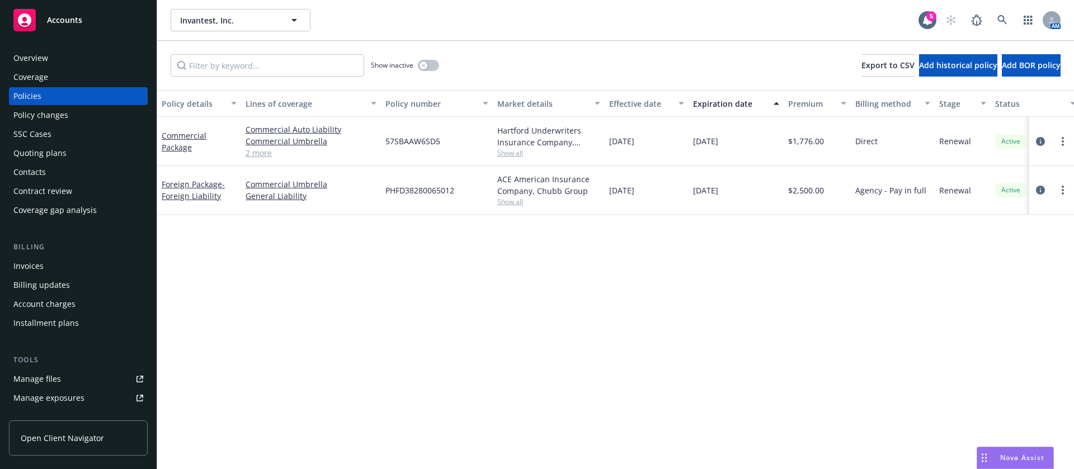
click at [47, 177] on div "Contacts" at bounding box center [78, 172] width 130 height 18
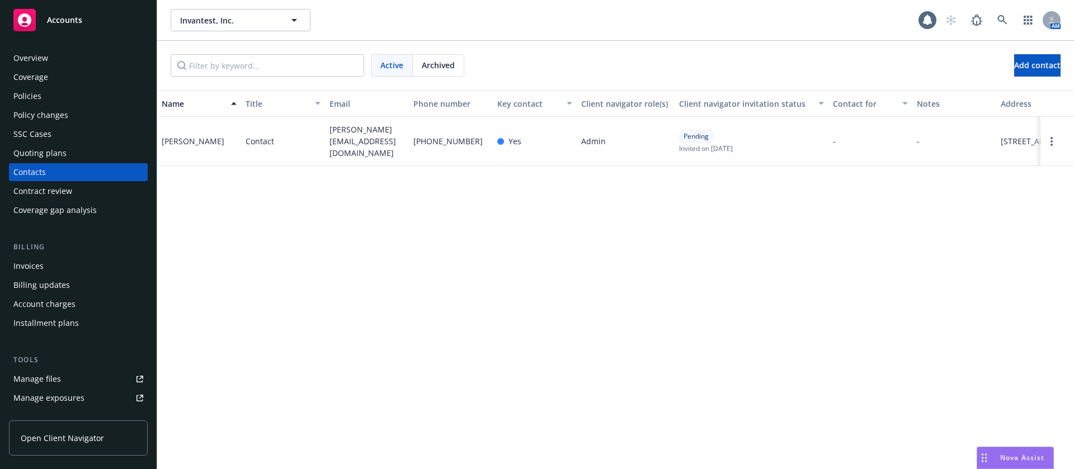
click at [360, 147] on span "[PERSON_NAME][EMAIL_ADDRESS][DOMAIN_NAME]" at bounding box center [366, 141] width 75 height 35
click at [359, 147] on span "[PERSON_NAME][EMAIL_ADDRESS][DOMAIN_NAME]" at bounding box center [366, 141] width 75 height 35
click at [346, 138] on span "[PERSON_NAME][EMAIL_ADDRESS][DOMAIN_NAME]" at bounding box center [366, 141] width 75 height 35
click at [345, 138] on span "[PERSON_NAME][EMAIL_ADDRESS][DOMAIN_NAME]" at bounding box center [366, 141] width 75 height 35
click at [339, 152] on span "[PERSON_NAME][EMAIL_ADDRESS][DOMAIN_NAME]" at bounding box center [366, 141] width 75 height 35
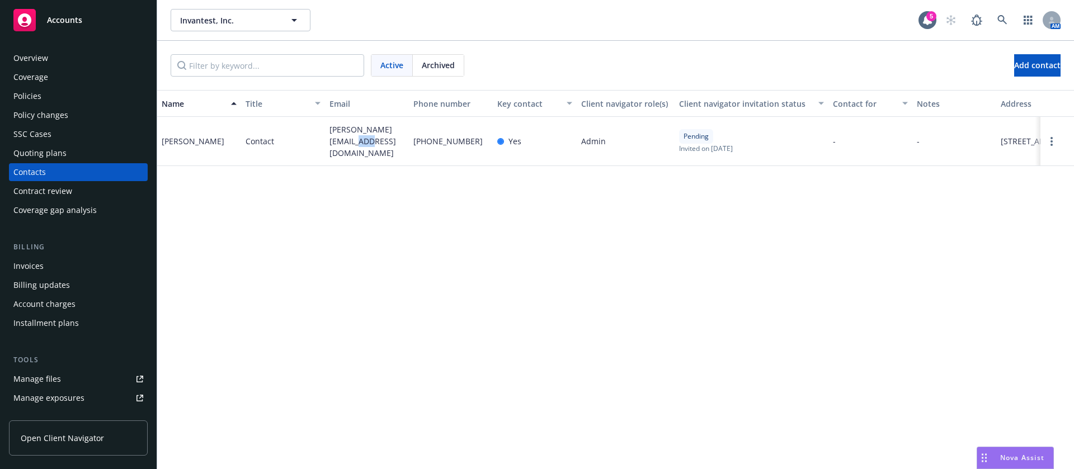
click at [339, 151] on span "[PERSON_NAME][EMAIL_ADDRESS][DOMAIN_NAME]" at bounding box center [366, 141] width 75 height 35
click at [338, 148] on span "[PERSON_NAME][EMAIL_ADDRESS][DOMAIN_NAME]" at bounding box center [366, 141] width 75 height 35
copy span "[PERSON_NAME][EMAIL_ADDRESS][DOMAIN_NAME]"
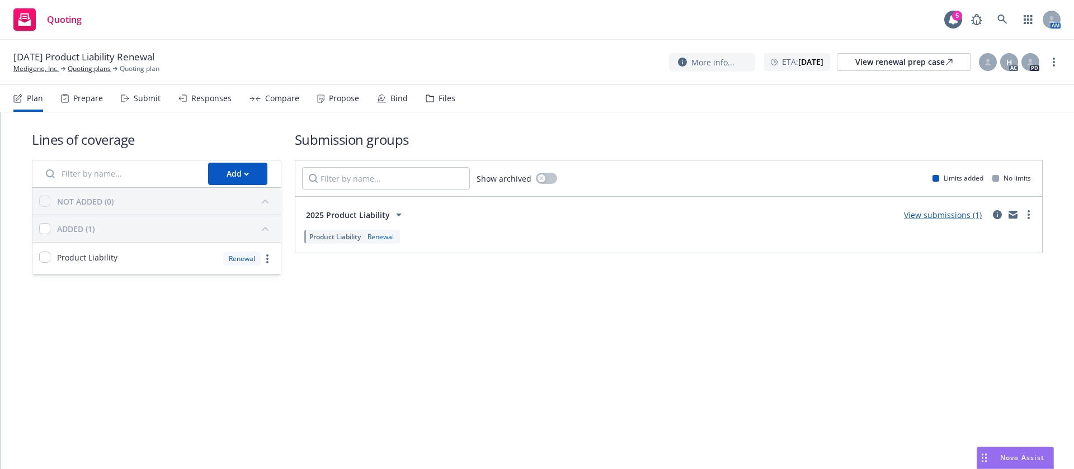
click at [390, 95] on div "Bind" at bounding box center [398, 98] width 17 height 9
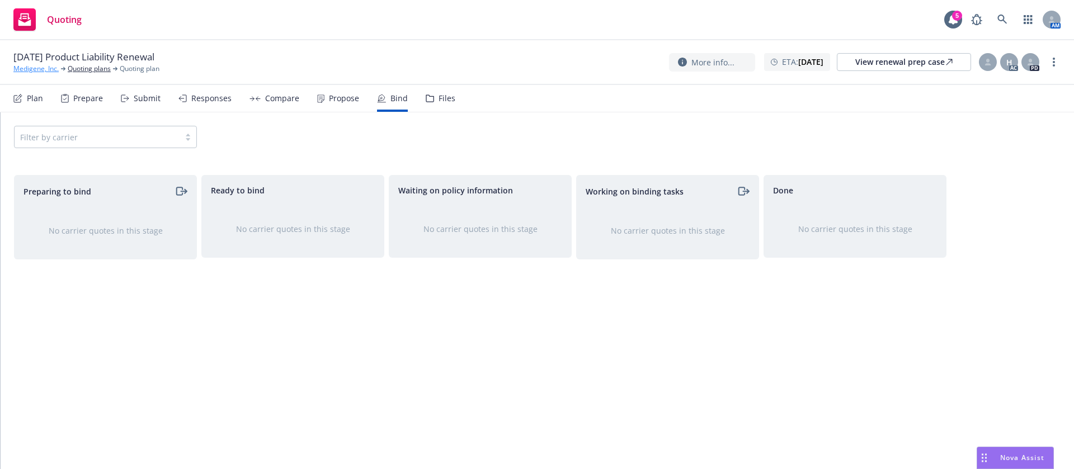
click at [31, 70] on link "Medigene, Inc." at bounding box center [35, 69] width 45 height 10
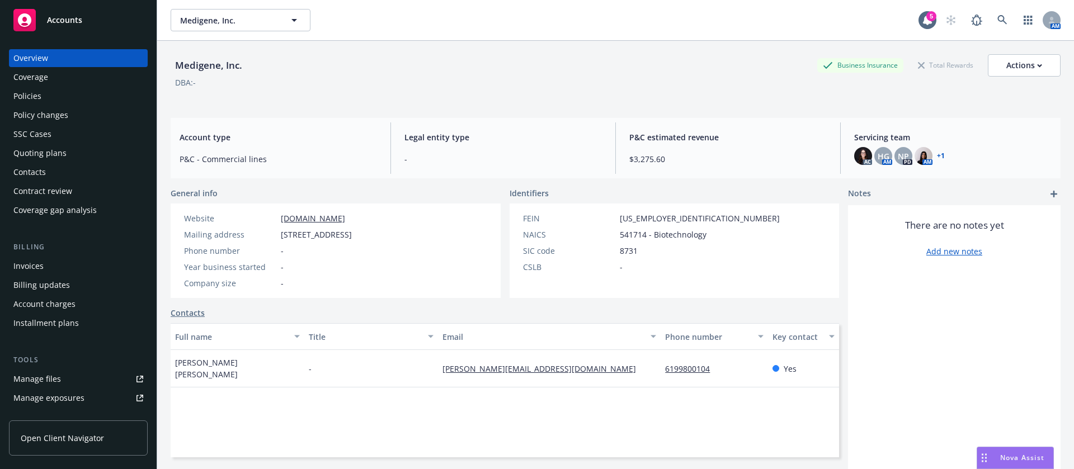
click at [49, 173] on div "Contacts" at bounding box center [78, 172] width 130 height 18
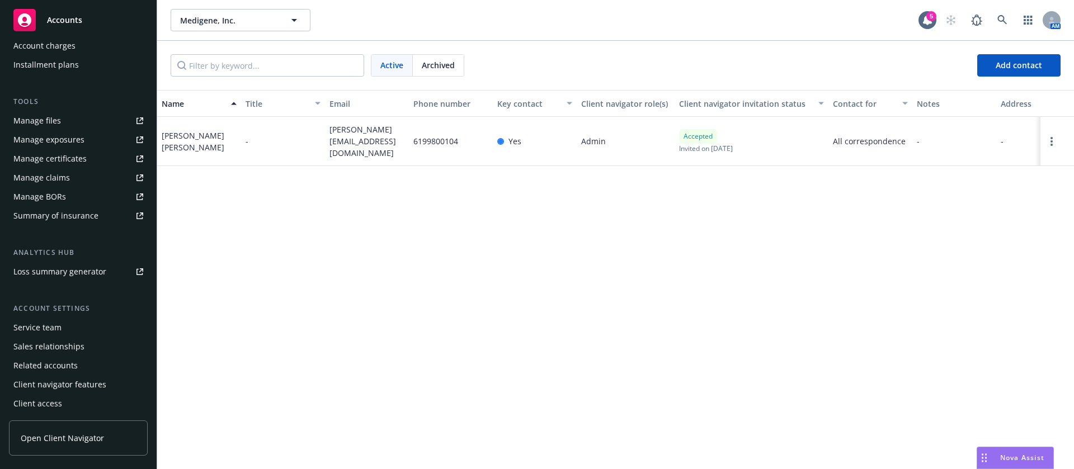
scroll to position [260, 0]
click at [72, 319] on div "Service team" at bounding box center [78, 327] width 130 height 18
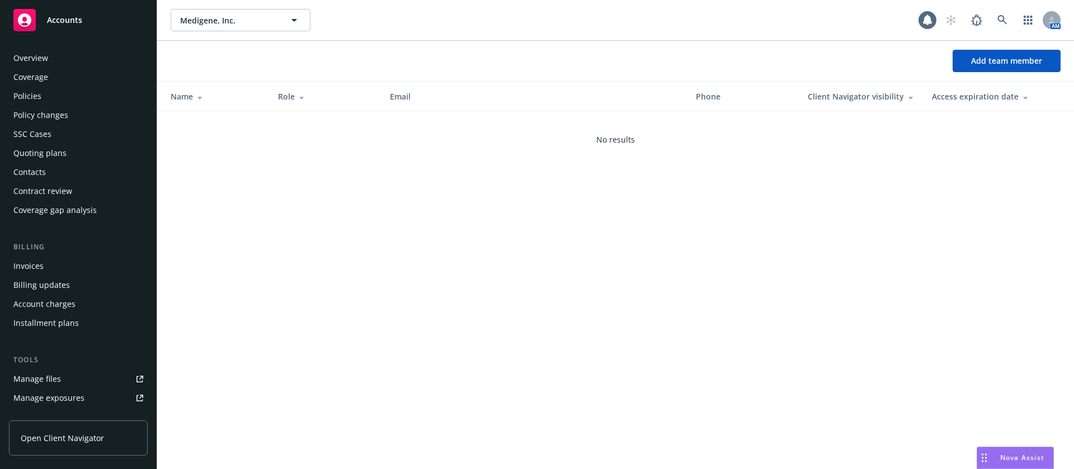
scroll to position [260, 0]
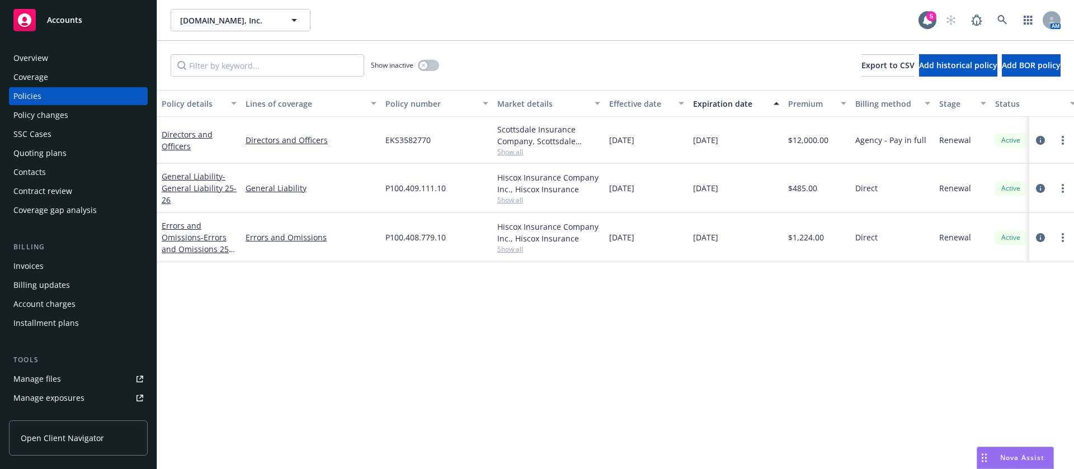
click at [515, 248] on span "Show all" at bounding box center [548, 249] width 103 height 10
click at [503, 252] on span "Show all" at bounding box center [548, 249] width 103 height 10
click at [387, 313] on span "Hiscox Insurance" at bounding box center [488, 314] width 206 height 12
click at [386, 313] on span "Hiscox Insurance" at bounding box center [488, 314] width 206 height 12
copy span "Hiscox"
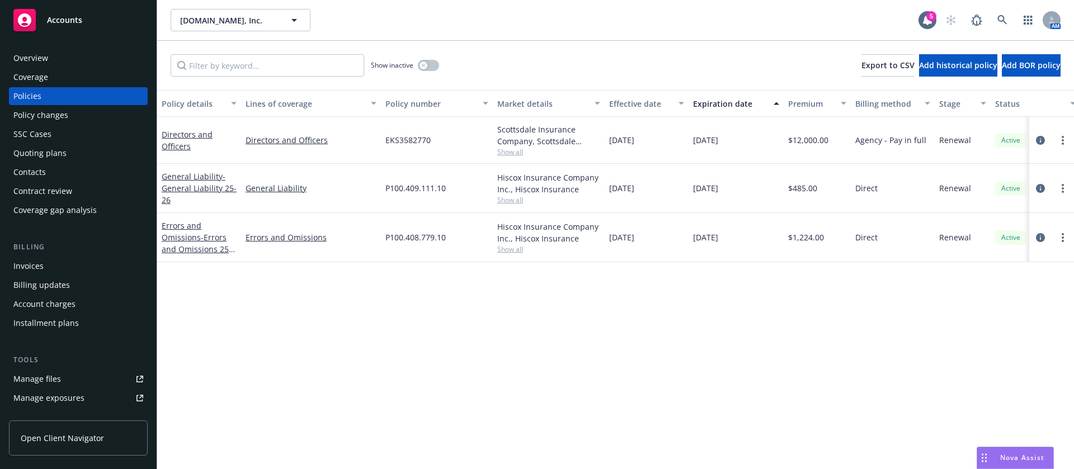
click at [402, 232] on span "P100.408.779.10" at bounding box center [415, 238] width 60 height 12
click at [406, 238] on span "P100.408.779.10" at bounding box center [415, 238] width 60 height 12
copy span "P100.408.779.10"
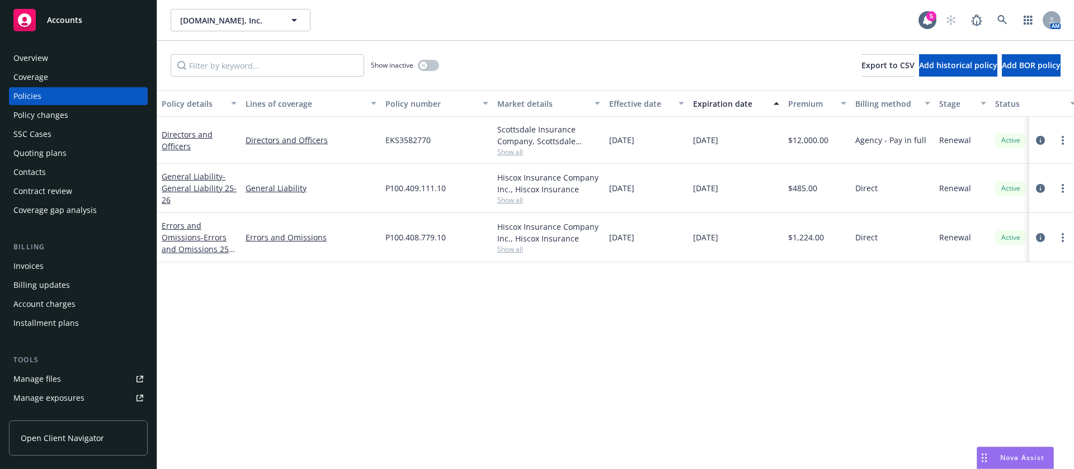
click at [526, 239] on div "Hiscox Insurance Company Inc., Hiscox Insurance" at bounding box center [548, 232] width 103 height 23
copy div "Hiscox"
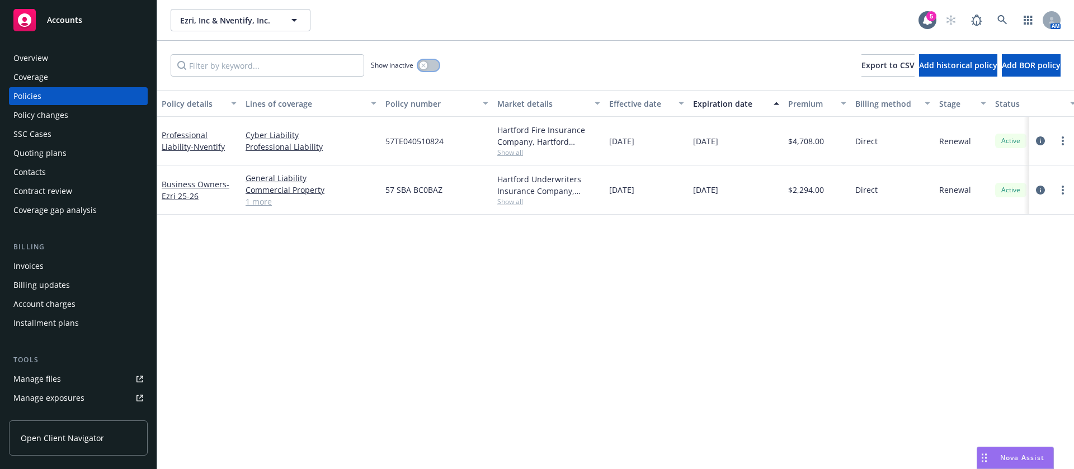
click at [424, 62] on div "button" at bounding box center [424, 66] width 8 height 8
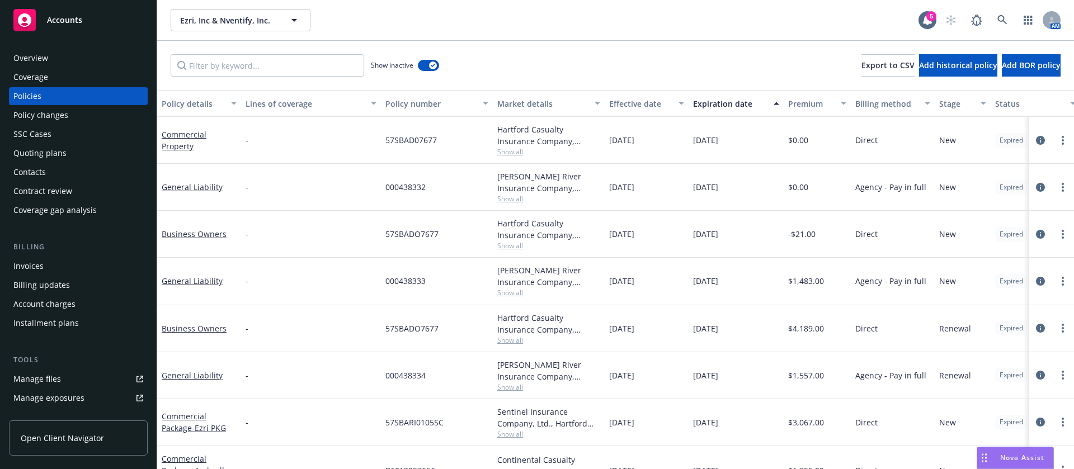
click at [719, 99] on div "Expiration date" at bounding box center [730, 104] width 74 height 12
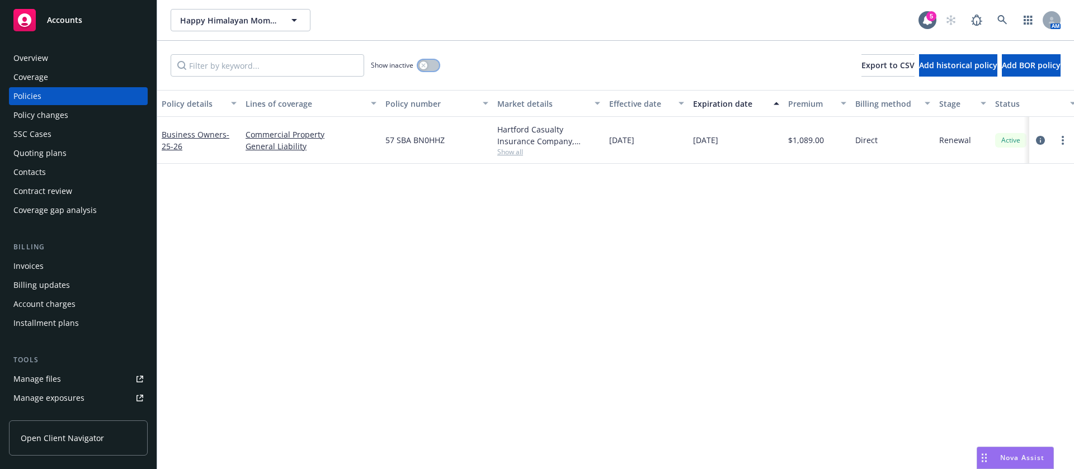
click at [422, 63] on icon "button" at bounding box center [423, 65] width 4 height 4
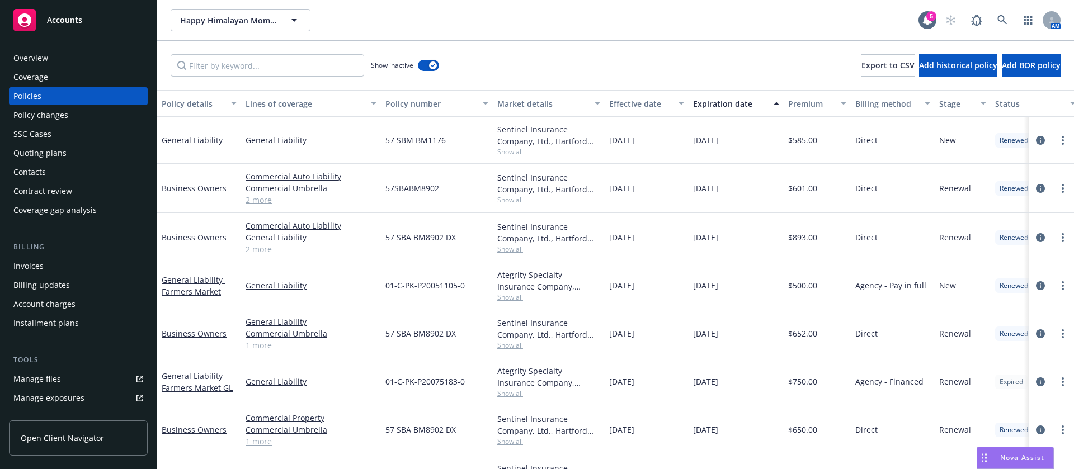
click at [709, 98] on div "Expiration date" at bounding box center [730, 104] width 74 height 12
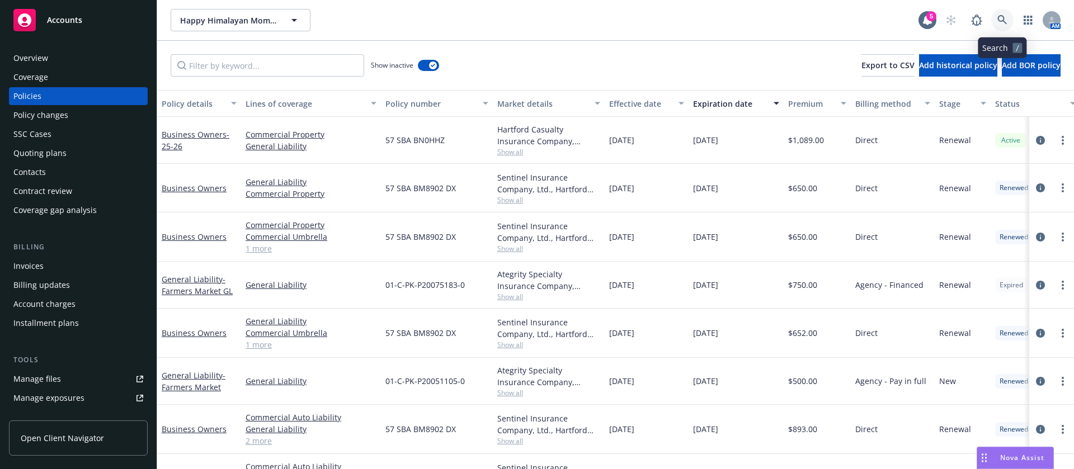
click at [998, 22] on icon at bounding box center [1002, 20] width 10 height 10
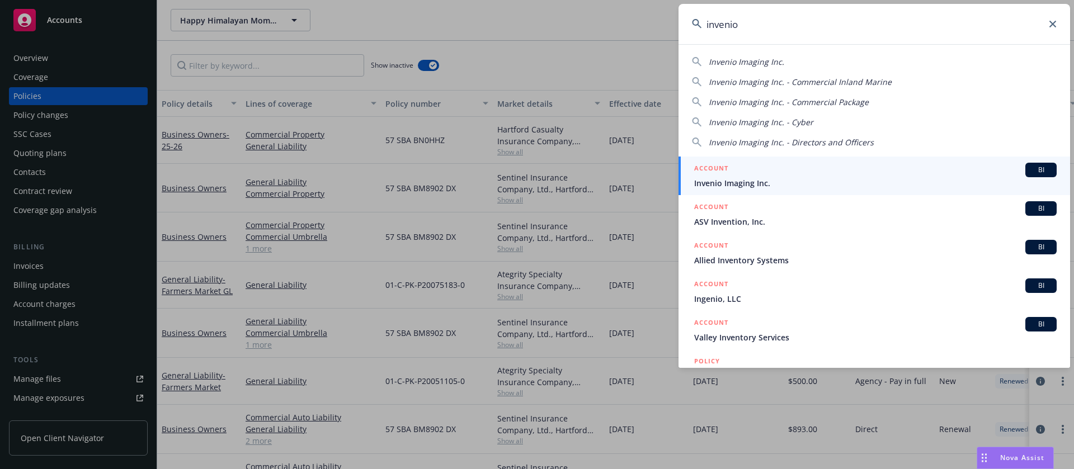
type input "invenio"
click at [808, 178] on span "Invenio Imaging Inc." at bounding box center [875, 183] width 362 height 12
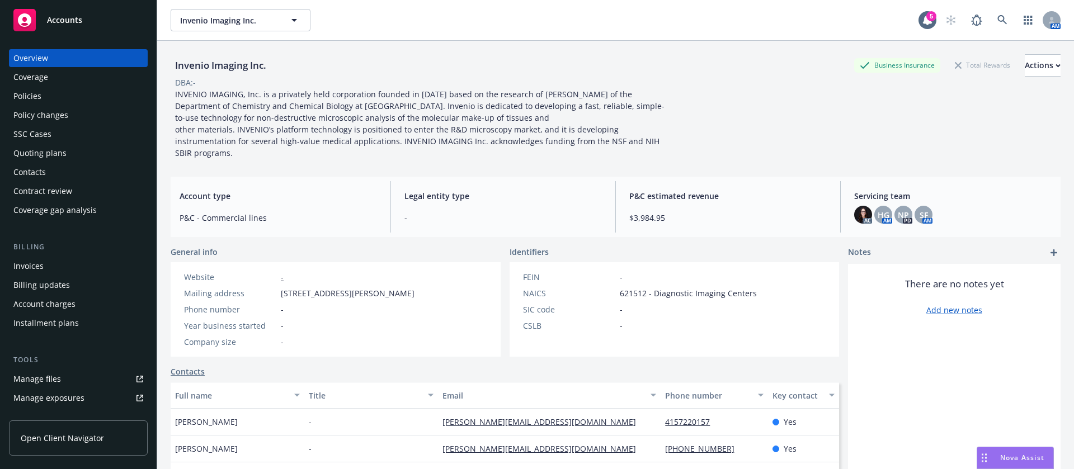
click at [69, 97] on div "Policies" at bounding box center [78, 96] width 130 height 18
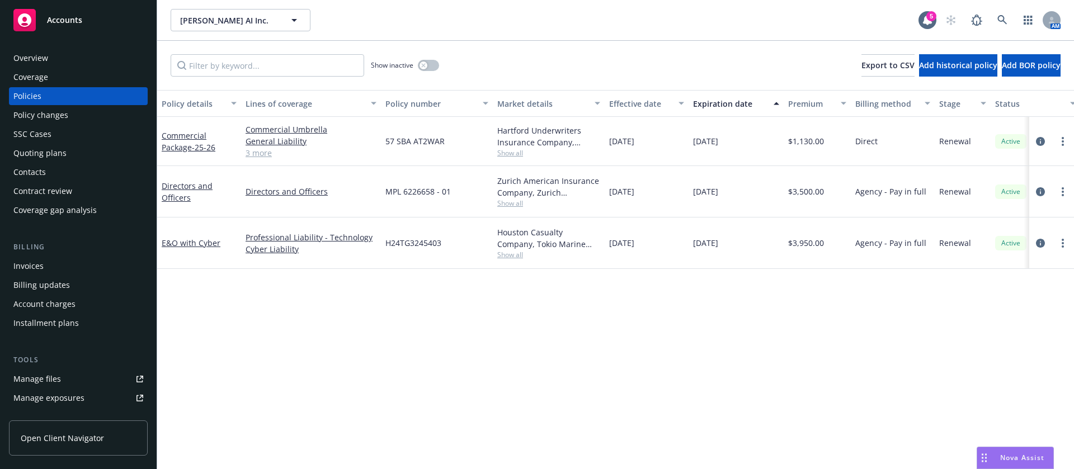
click at [50, 169] on div "Contacts" at bounding box center [78, 172] width 130 height 18
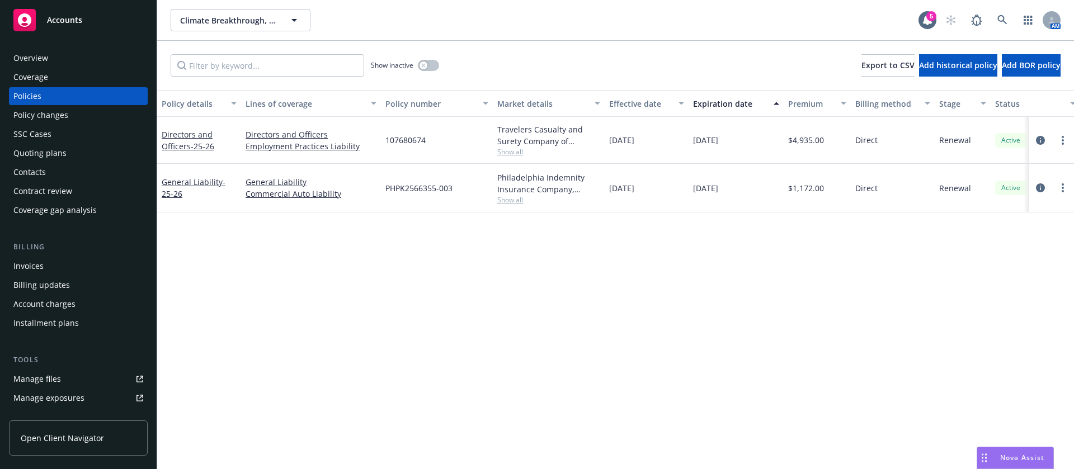
click at [55, 174] on div "Contacts" at bounding box center [78, 172] width 130 height 18
click at [520, 202] on span "Show all" at bounding box center [548, 201] width 103 height 10
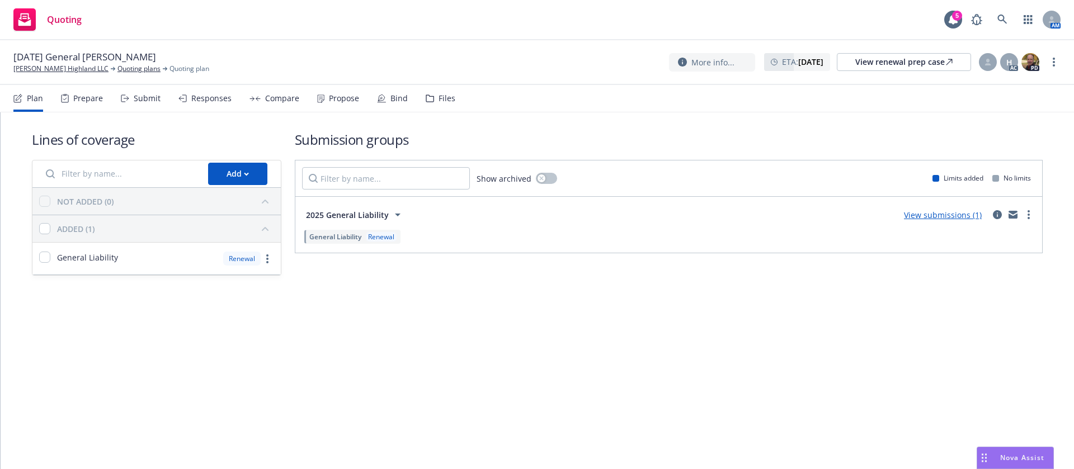
click at [361, 97] on div "Plan Prepare Submit Responses Compare Propose Bind Files" at bounding box center [234, 98] width 442 height 27
click at [351, 97] on div "Propose" at bounding box center [344, 98] width 30 height 9
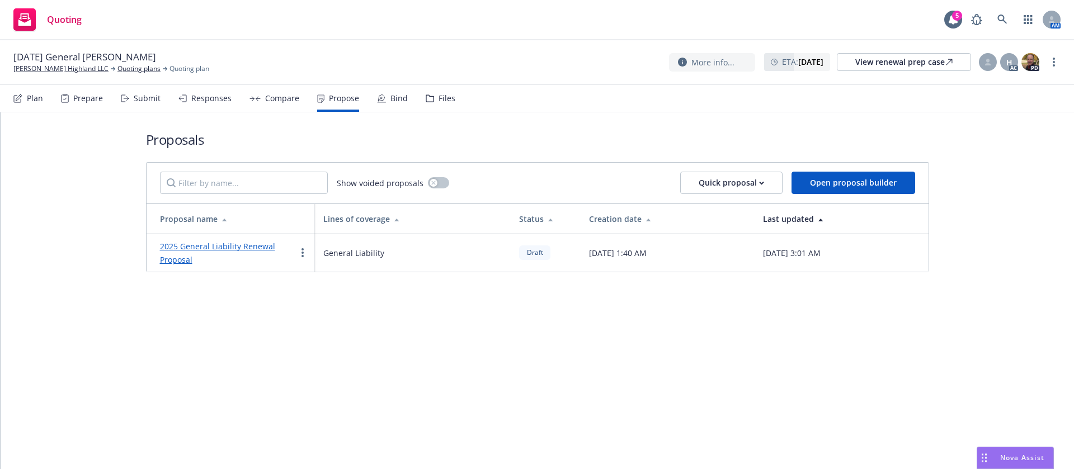
click at [221, 242] on link "2025 General Liability Renewal Proposal" at bounding box center [217, 253] width 115 height 24
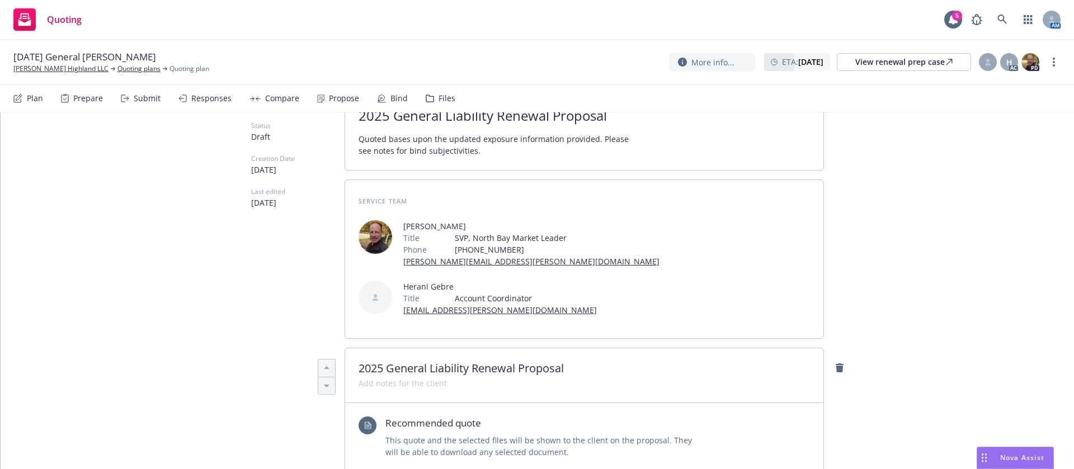
scroll to position [420, 0]
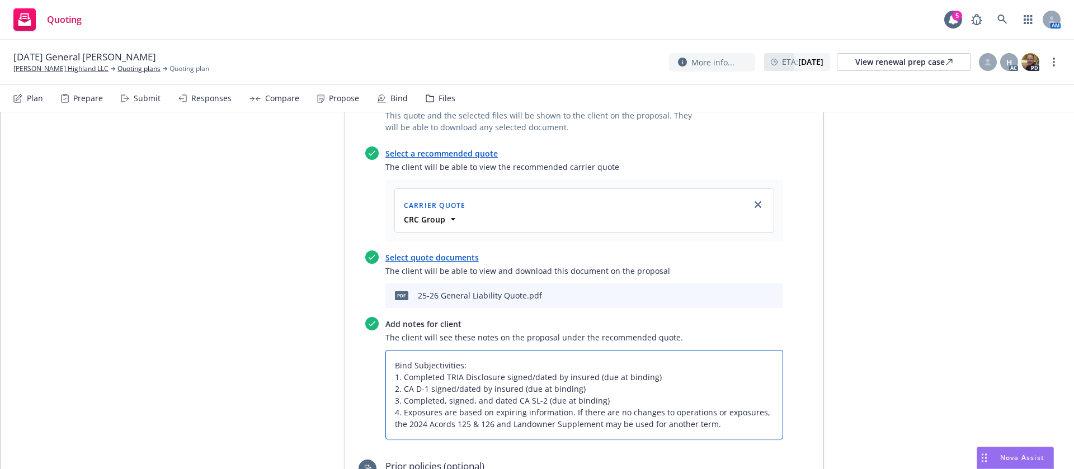
click at [717, 376] on textarea "Bind Subjectivities: 1. Completed TRIA Disclosure signed/dated by insured (due …" at bounding box center [584, 395] width 398 height 90
type textarea "x"
type textarea "Bind Subjectivities: 1. Completed TRIA Disclosure signed/dated by insured (due …"
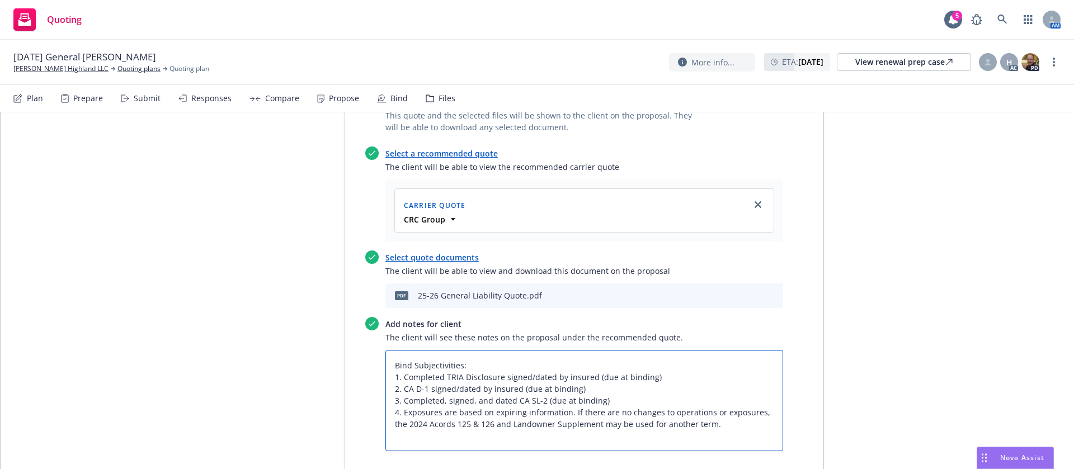
type textarea "x"
type textarea "Bind Subjectivities: 1. Completed TRIA Disclosure signed/dated by insured (due …"
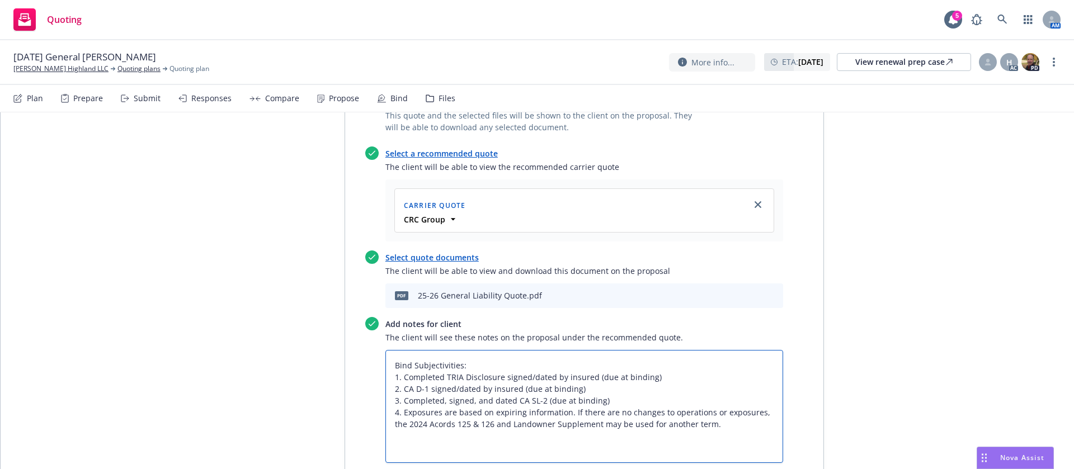
type textarea "x"
type textarea "Bind Subjectivities: 1. Completed TRIA Disclosure signed/dated by insured (due …"
type textarea "x"
type textarea "Bind Subjectivities: 1. Completed TRIA Disclosure signed/dated by insured (due …"
type textarea "x"
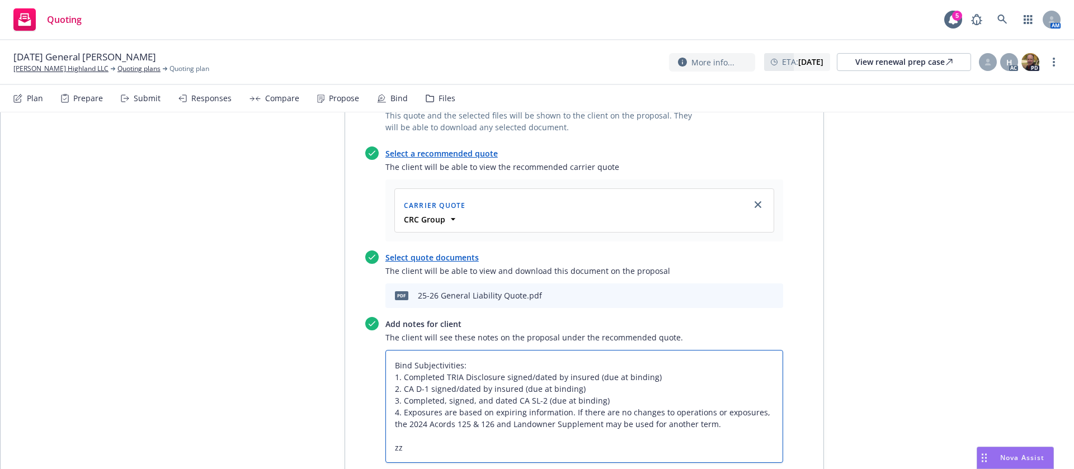
type textarea "Bind Subjectivities: 1. Completed TRIA Disclosure signed/dated by insured (due …"
type textarea "x"
type textarea "Bind Subjectivities: 1. Completed TRIA Disclosure signed/dated by insured (due …"
type textarea "x"
type textarea "Bind Subjectivities: 1. Completed TRIA Disclosure signed/dated by insured (due …"
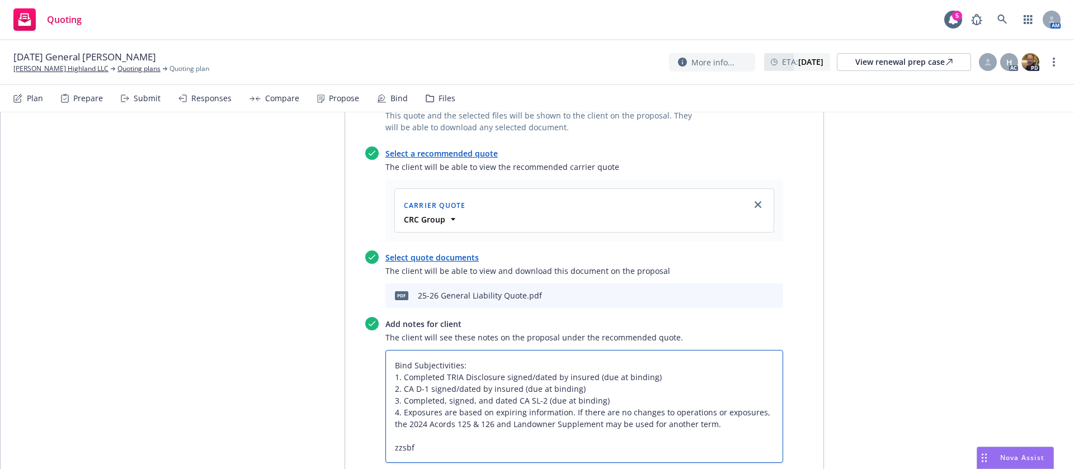
type textarea "x"
type textarea "Bind Subjectivities: 1. Completed TRIA Disclosure signed/dated by insured (due …"
type textarea "x"
type textarea "Bind Subjectivities: 1. Completed TRIA Disclosure signed/dated by insured (due …"
type textarea "x"
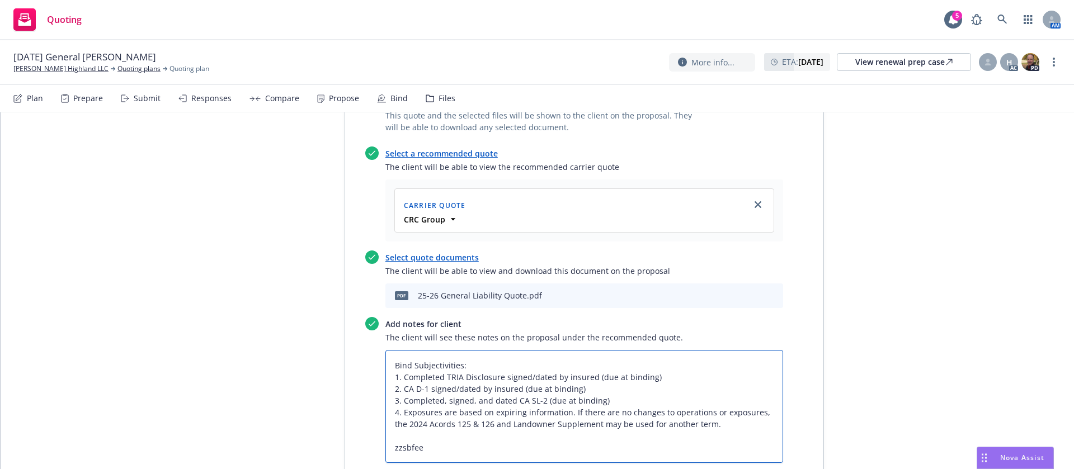
type textarea "Bind Subjectivities: 1. Completed TRIA Disclosure signed/dated by insured (due …"
paste textarea "All taxes and fees are estimated, subject to change upon binding, and fully ear…"
type textarea "x"
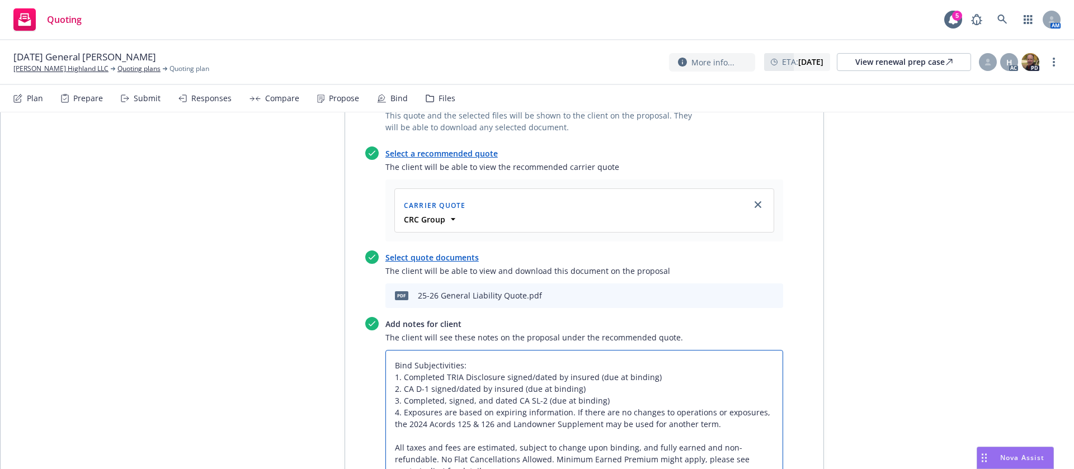
scroll to position [0, 0]
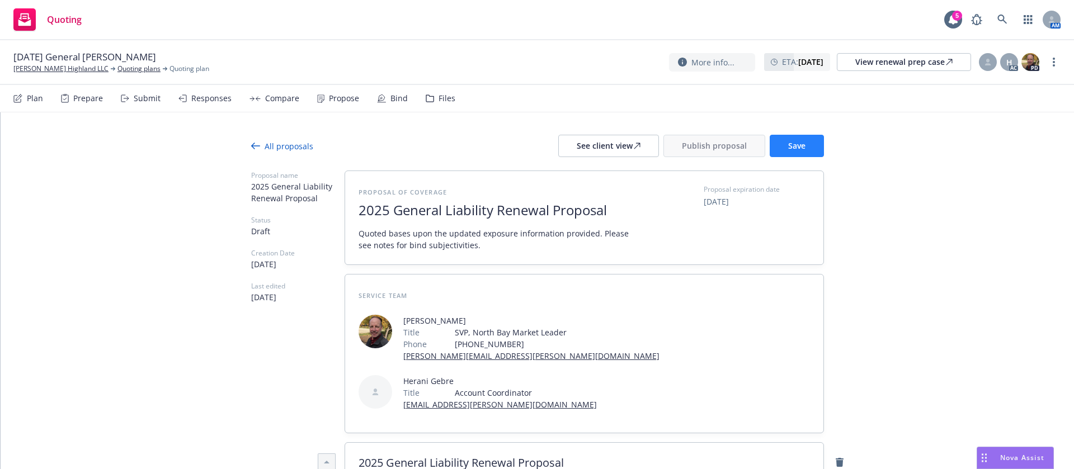
type textarea "Bind Subjectivities: 1. Completed TRIA Disclosure signed/dated by insured (due …"
click at [788, 142] on span "Save" at bounding box center [796, 145] width 17 height 11
click at [608, 144] on div "See client view" at bounding box center [609, 145] width 64 height 21
type textarea "x"
click at [988, 68] on div at bounding box center [988, 62] width 18 height 18
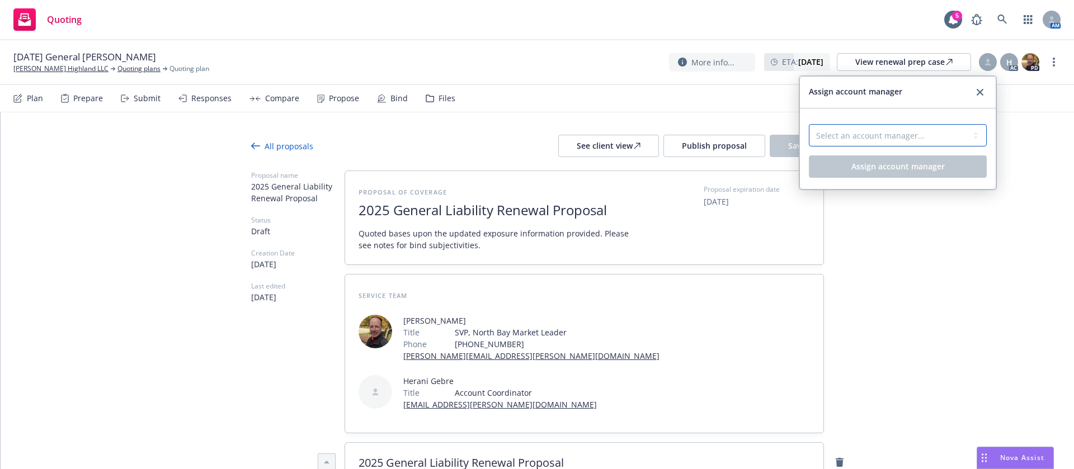
click at [910, 141] on select "Select an account manager... Shelly Flores" at bounding box center [898, 135] width 178 height 22
select select "a52e3f2c-ac61-4146-8260-2c17acac4edc"
click at [809, 124] on select "Select an account manager... Shelly Flores" at bounding box center [898, 135] width 178 height 22
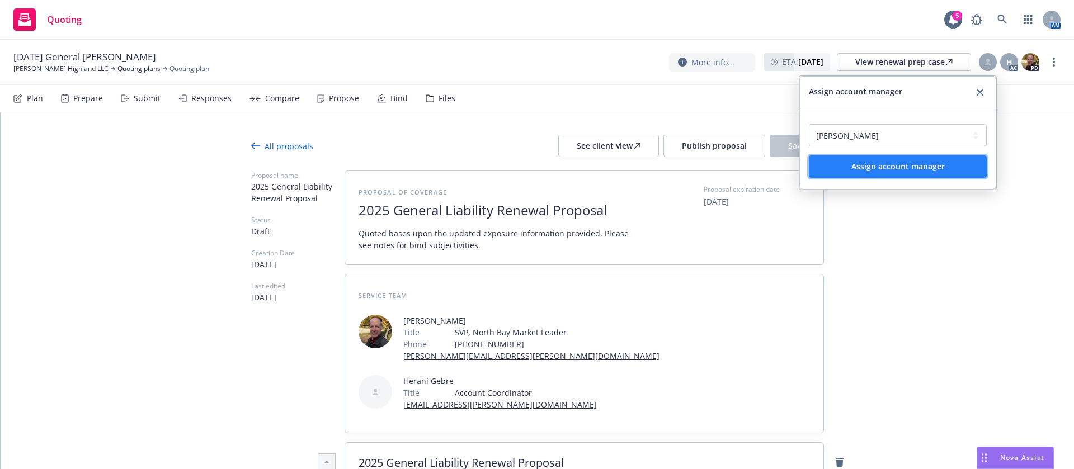
click at [927, 162] on span "Assign account manager" at bounding box center [897, 166] width 93 height 11
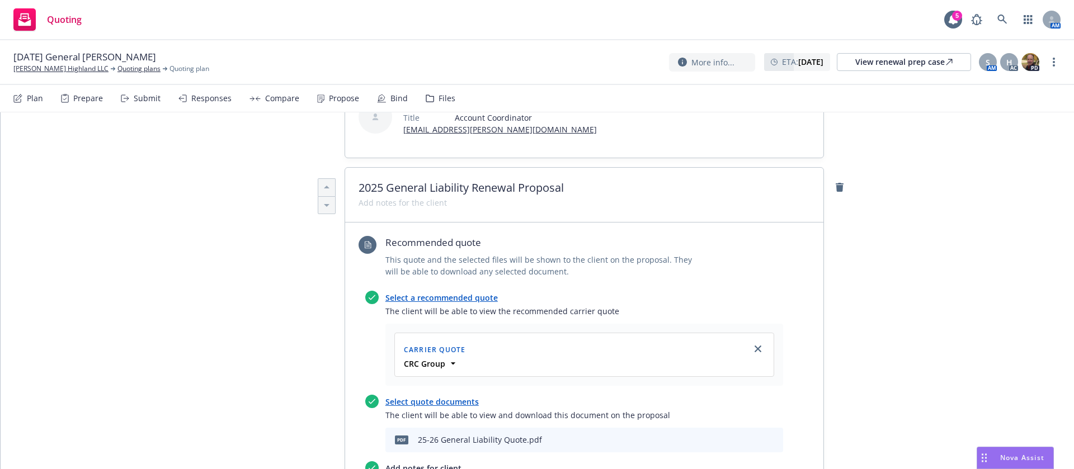
scroll to position [503, 0]
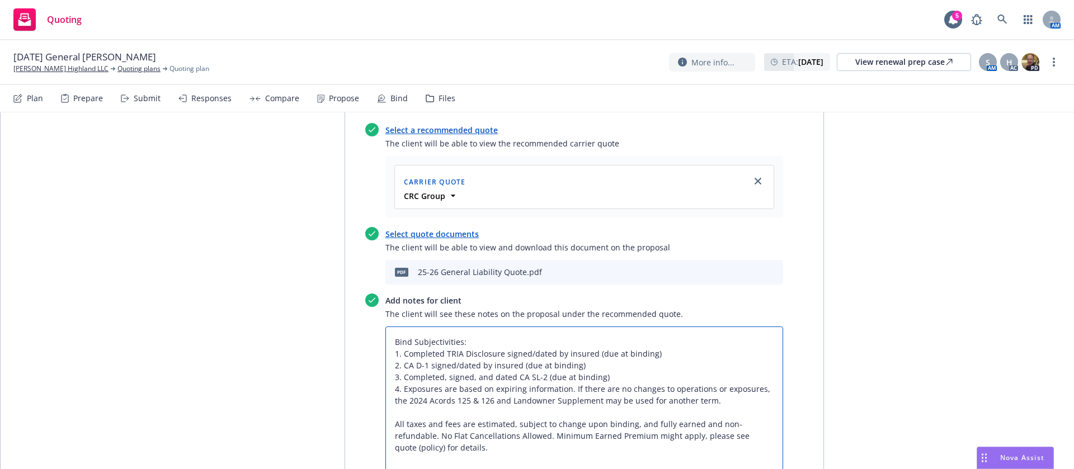
drag, startPoint x: 548, startPoint y: 291, endPoint x: 654, endPoint y: 293, distance: 106.3
click at [654, 327] on textarea "Bind Subjectivities: 1. Completed TRIA Disclosure signed/dated by insured (due …" at bounding box center [584, 401] width 398 height 148
type textarea "x"
type textarea "Bind Subjectivities: 1. Completed TRIA Disclosure signed/dated 2. CA D-1 signed…"
drag, startPoint x: 474, startPoint y: 307, endPoint x: 620, endPoint y: 309, distance: 146.6
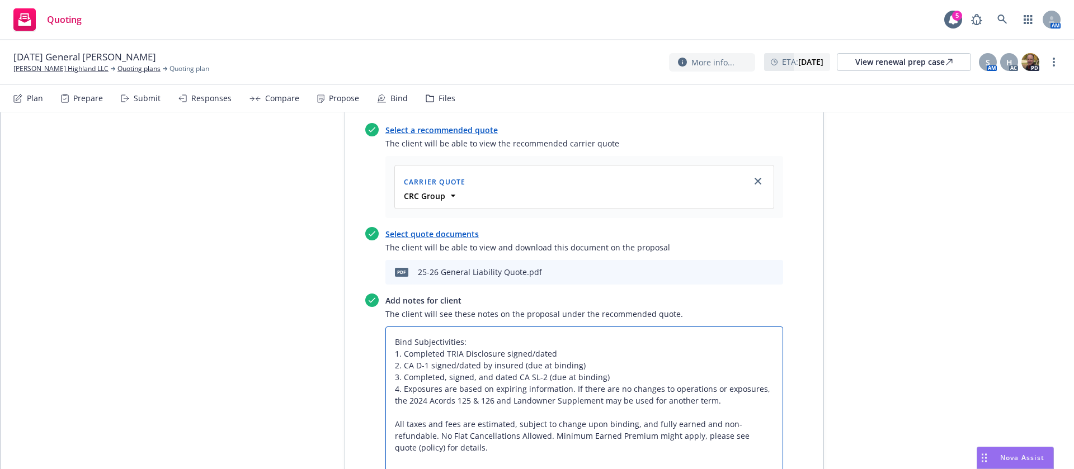
click at [620, 327] on textarea "Bind Subjectivities: 1. Completed TRIA Disclosure signed/dated 2. CA D-1 signed…" at bounding box center [584, 401] width 398 height 148
type textarea "x"
type textarea "Bind Subjectivities: 1. Completed TRIA Disclosure signed/dated 2. CA D-1 signed…"
drag, startPoint x: 534, startPoint y: 319, endPoint x: 627, endPoint y: 317, distance: 92.3
click at [627, 327] on textarea "Bind Subjectivities: 1. Completed TRIA Disclosure signed/dated 2. CA D-1 signed…" at bounding box center [584, 401] width 398 height 148
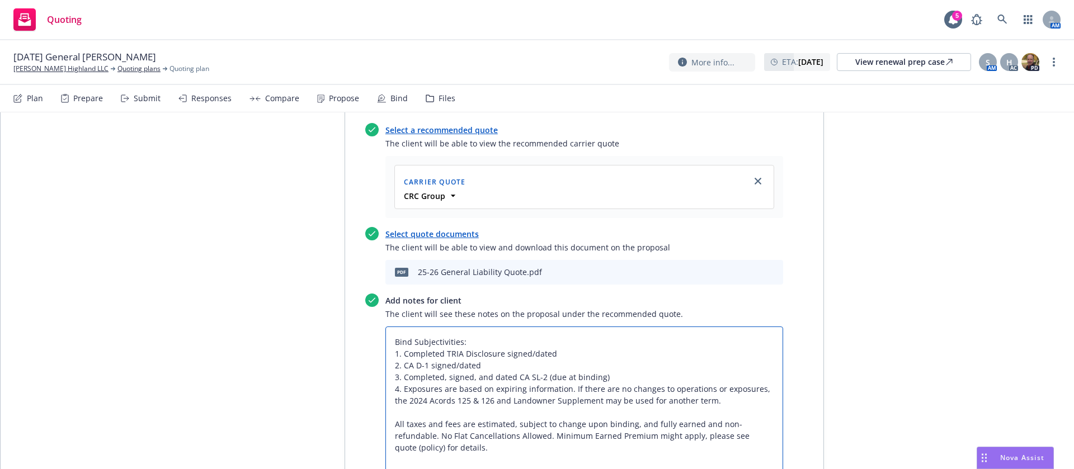
type textarea "x"
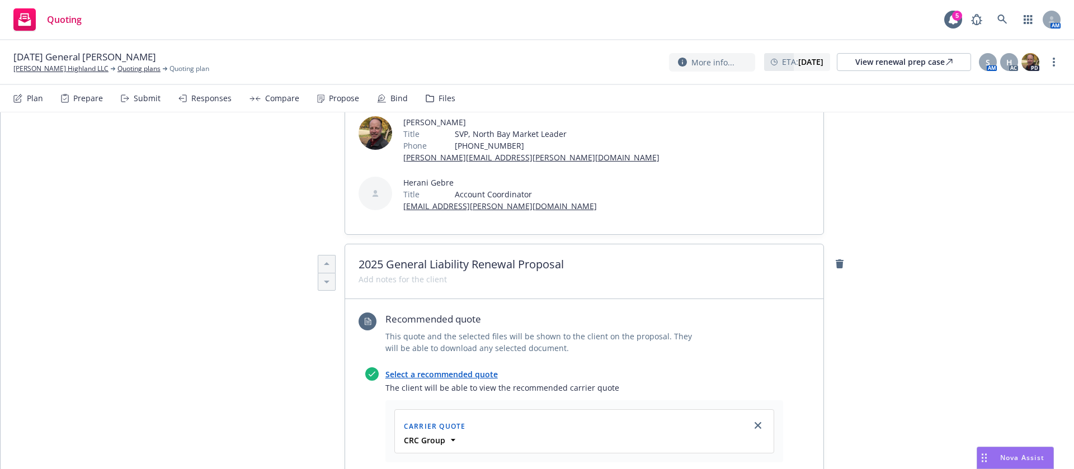
scroll to position [0, 0]
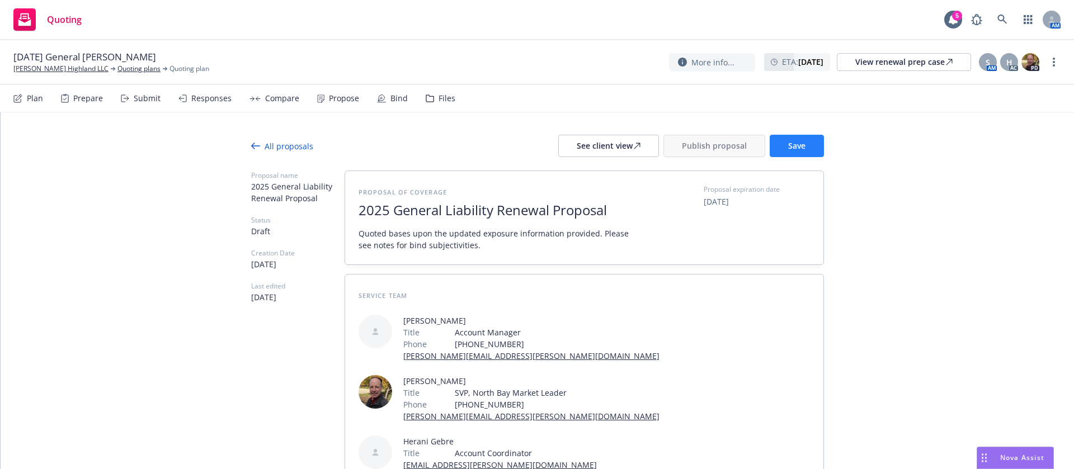
type textarea "Bind Subjectivities: 1. Completed TRIA Disclosure signed/dated 2. CA D-1 signed…"
click at [791, 149] on span "Save" at bounding box center [796, 145] width 17 height 11
click at [634, 148] on icon at bounding box center [637, 146] width 6 height 6
click at [686, 135] on button "Publish proposal" at bounding box center [714, 146] width 102 height 22
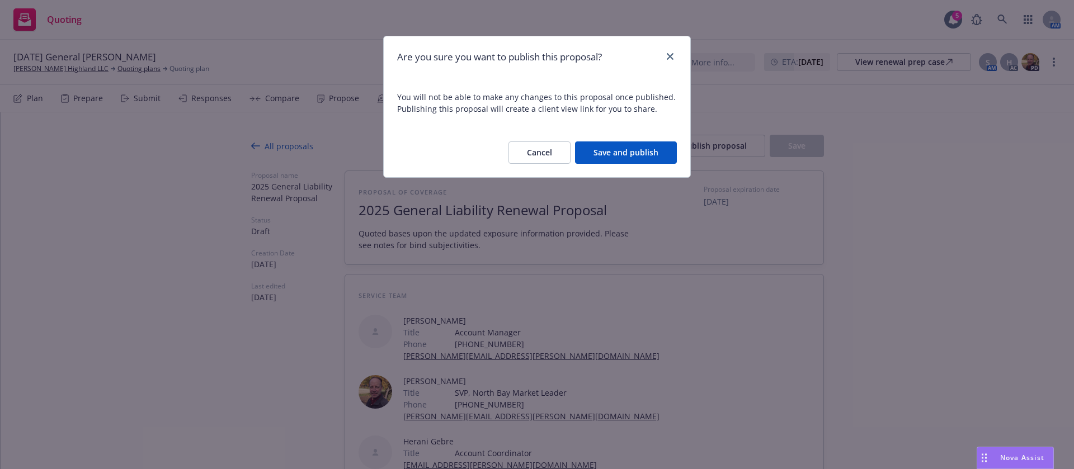
click at [636, 148] on button "Save and publish" at bounding box center [626, 153] width 102 height 22
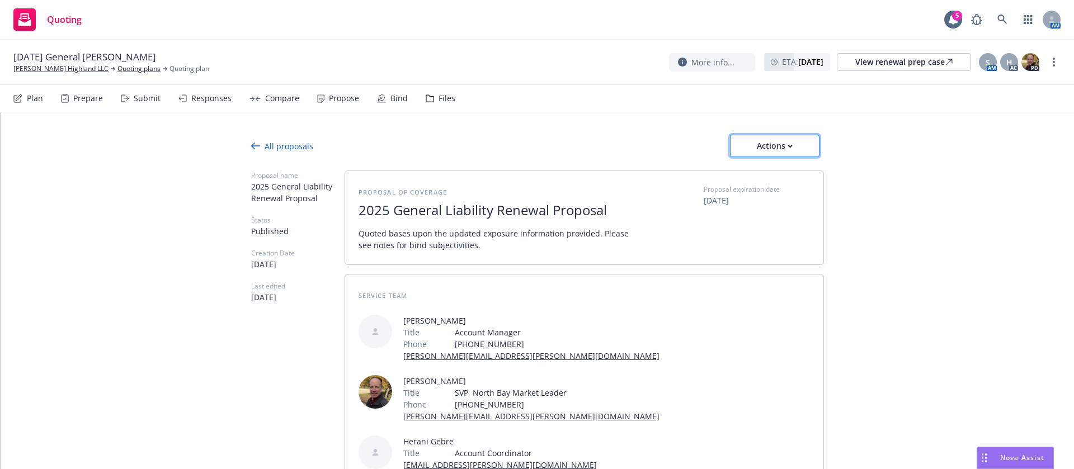
click at [781, 141] on div "Actions" at bounding box center [774, 145] width 53 height 21
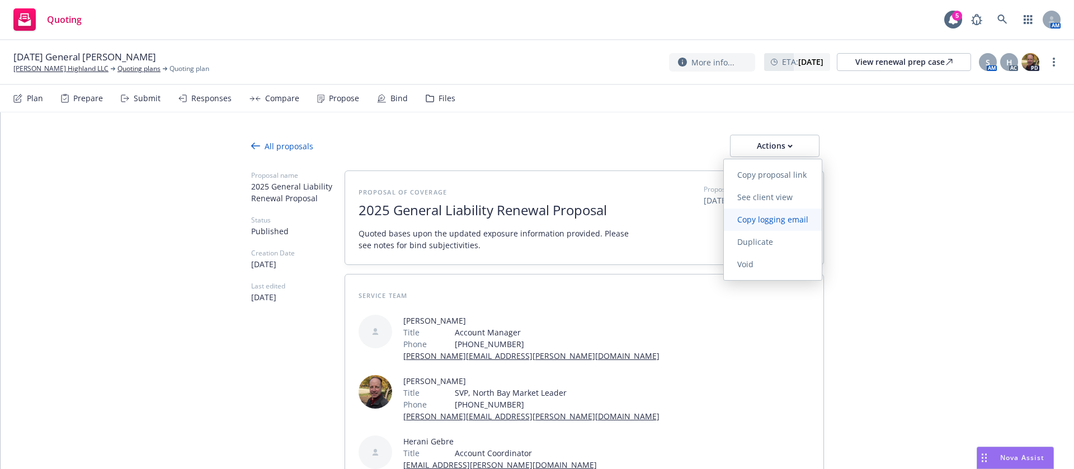
click at [783, 218] on span "Copy logging email" at bounding box center [773, 219] width 98 height 11
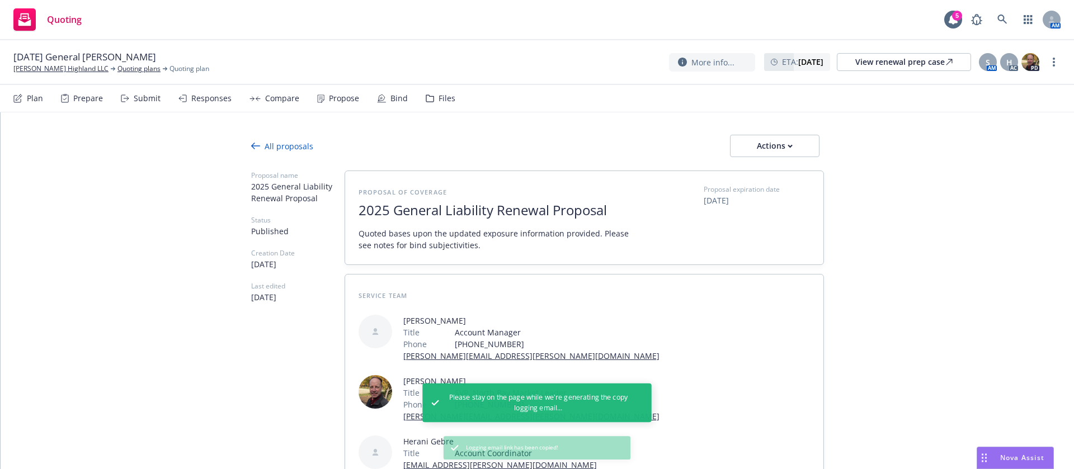
type textarea "x"
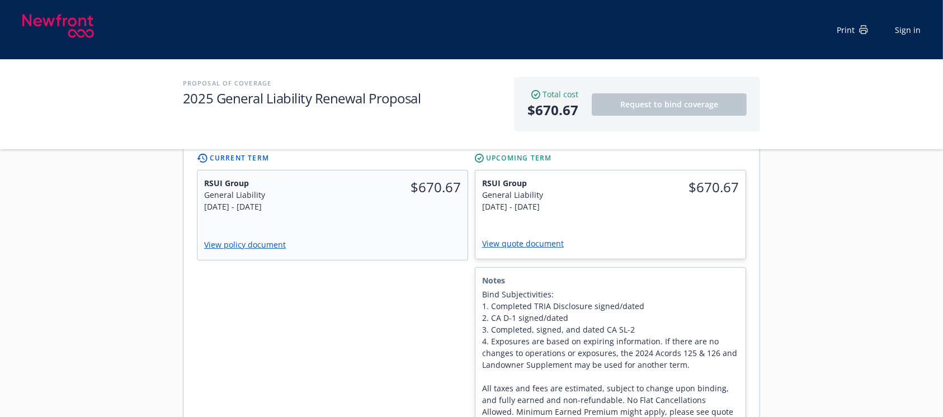
scroll to position [448, 0]
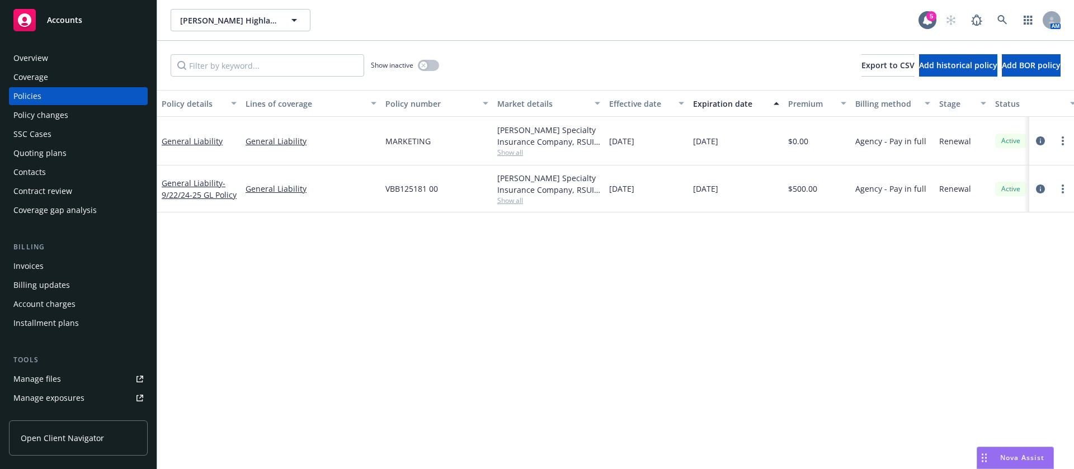
click at [52, 172] on div "Contacts" at bounding box center [78, 172] width 130 height 18
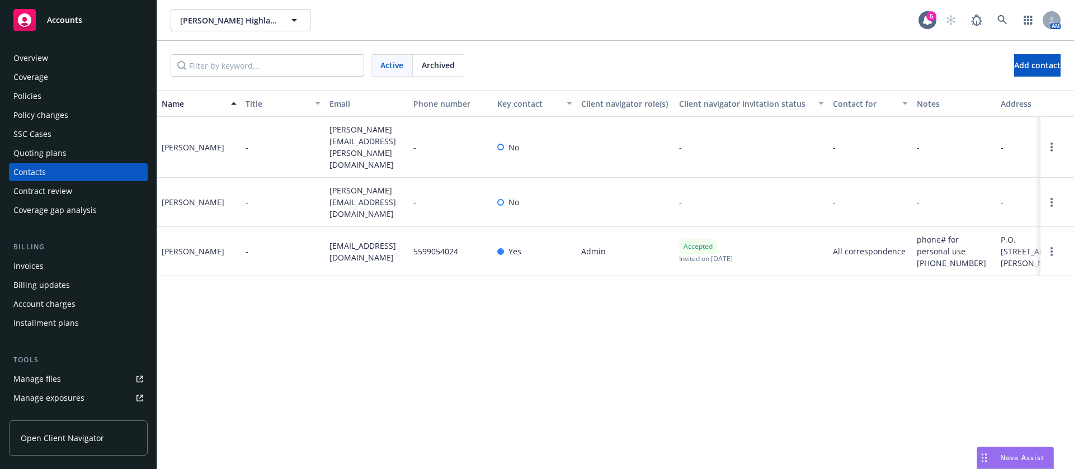
click at [352, 240] on span "speterson@petersonconsultingcompany.com" at bounding box center [366, 251] width 75 height 23
click at [353, 240] on span "speterson@petersonconsultingcompany.com" at bounding box center [366, 251] width 75 height 23
copy span "speterson@petersonconsultingcompany.com"
click at [347, 186] on span "greg@pestonifamily.com" at bounding box center [366, 202] width 75 height 35
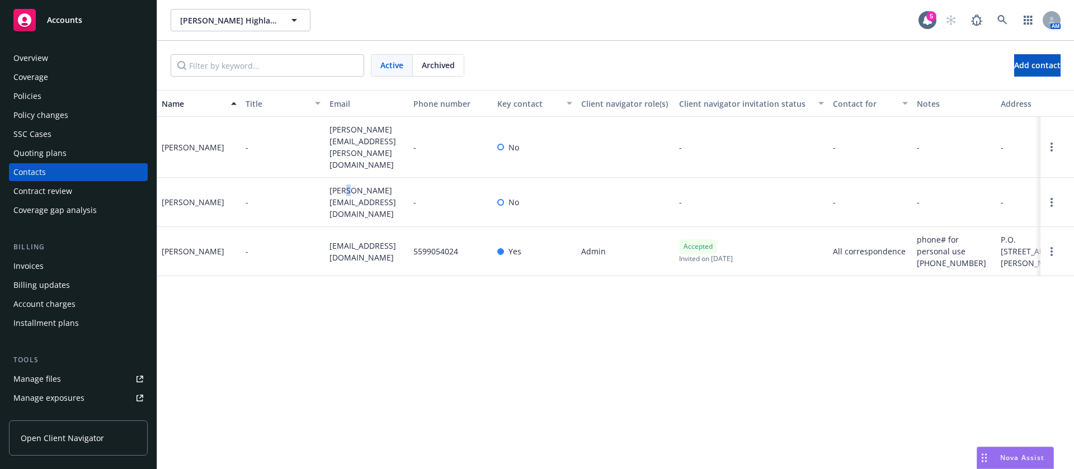
click at [347, 186] on span "greg@pestonifamily.com" at bounding box center [366, 202] width 75 height 35
copy span "greg@pestonifamily.com"
click at [352, 139] on span "christina.pestoni@wasteconnections.com" at bounding box center [366, 147] width 75 height 47
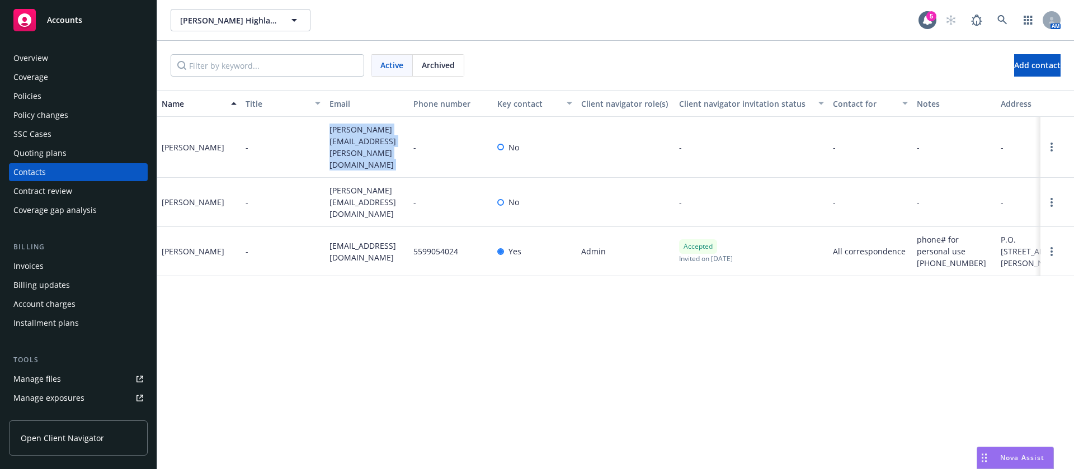
click at [352, 139] on span "christina.pestoni@wasteconnections.com" at bounding box center [366, 147] width 75 height 47
copy span "christina.pestoni@wasteconnections.com"
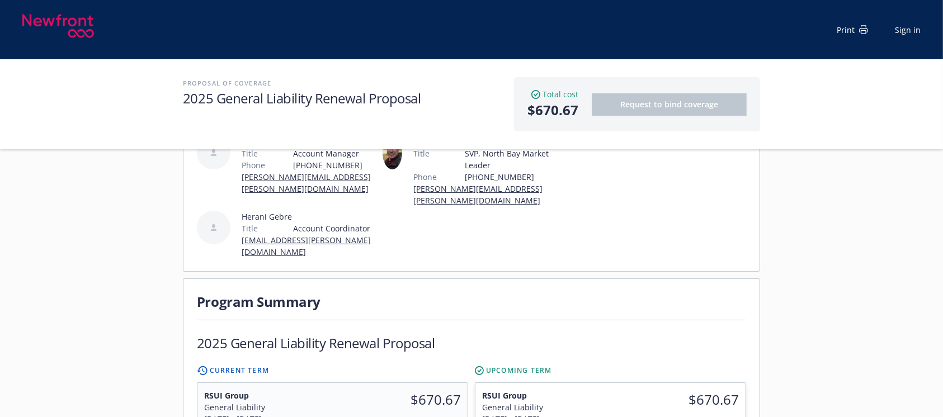
scroll to position [149, 0]
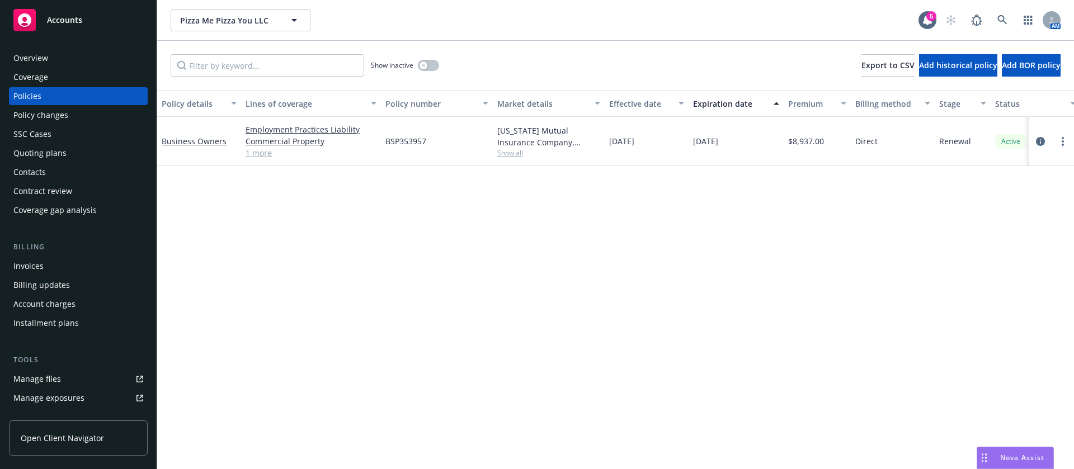
click at [404, 140] on span "BSP353957" at bounding box center [405, 141] width 41 height 12
click at [404, 139] on span "BSP353957" at bounding box center [405, 141] width 41 height 12
copy span "BSP353957"
